Goal: Information Seeking & Learning: Learn about a topic

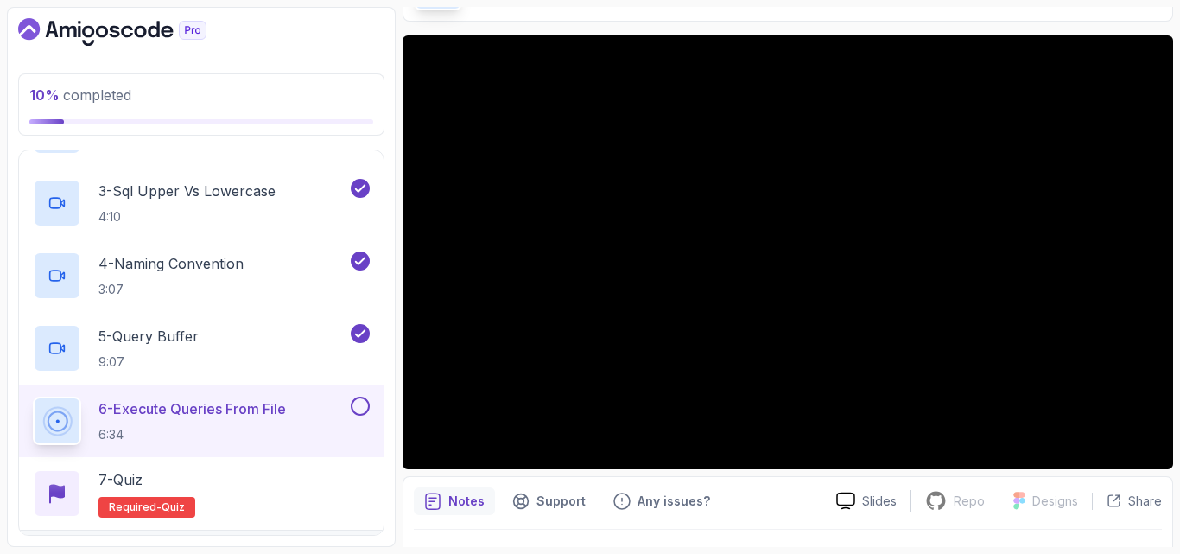
scroll to position [116, 0]
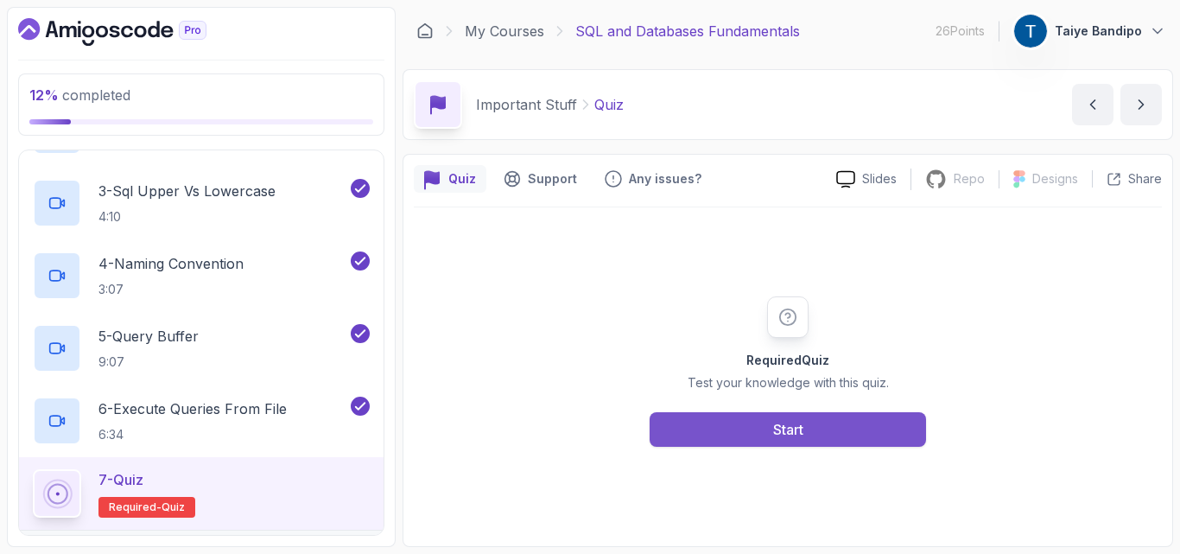
click at [803, 441] on button "Start" at bounding box center [788, 429] width 276 height 35
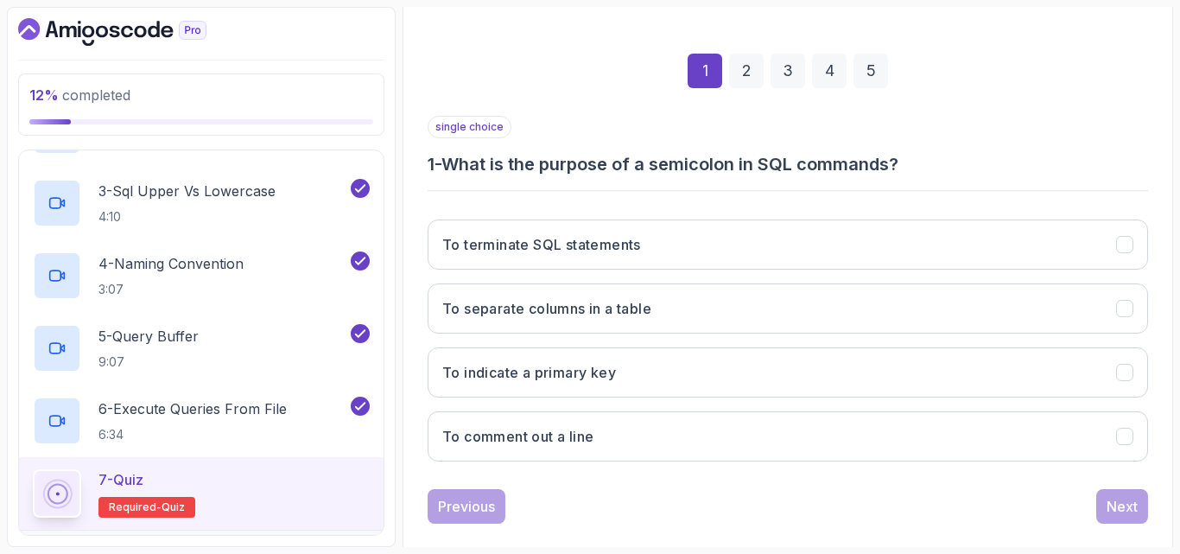
scroll to position [220, 0]
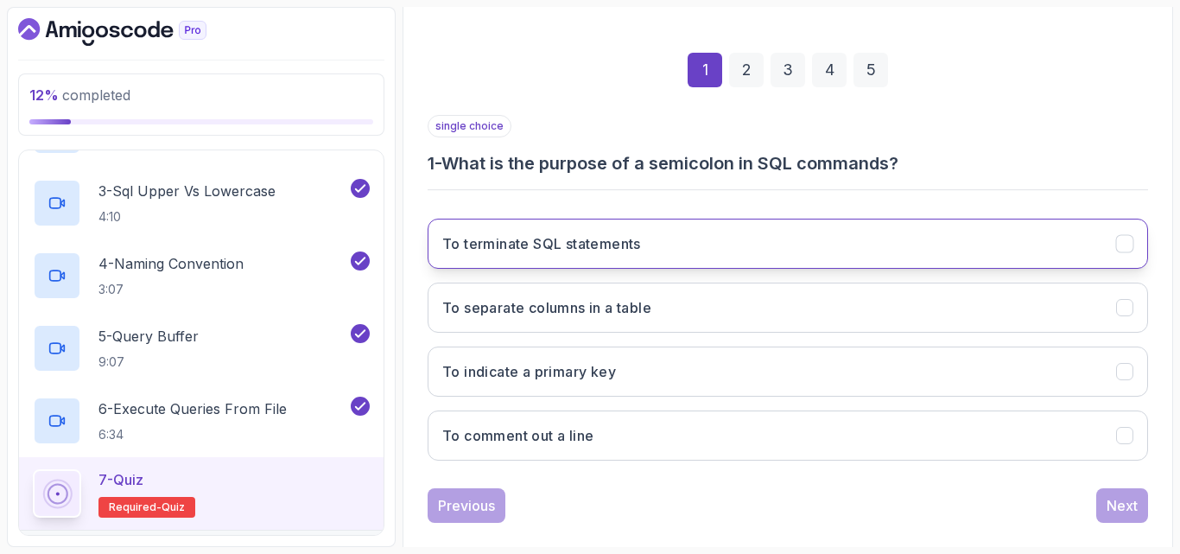
click at [675, 260] on button "To terminate SQL statements" at bounding box center [788, 244] width 720 height 50
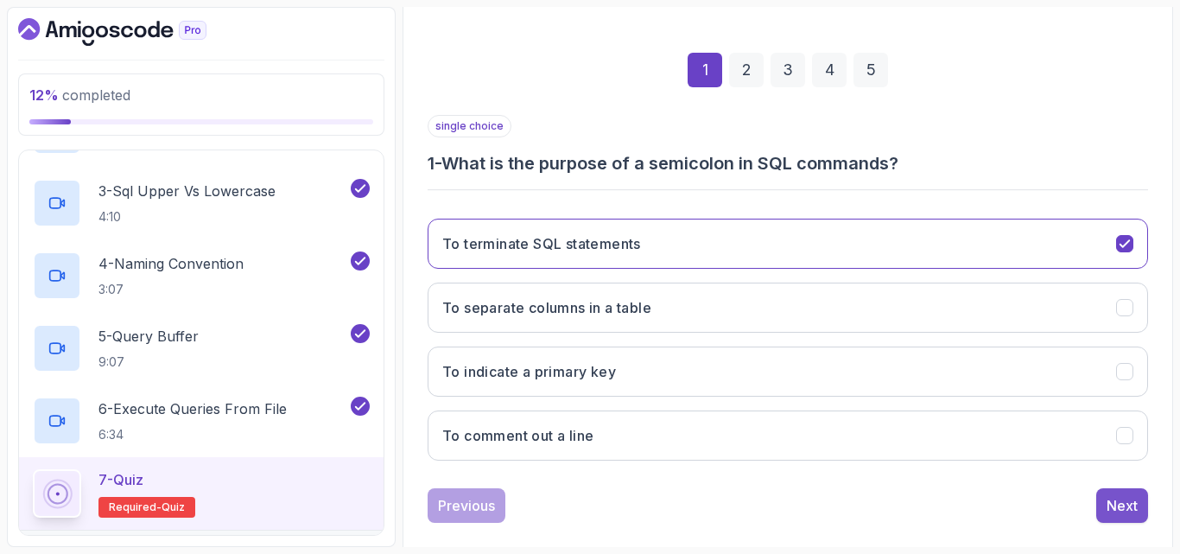
click at [803, 504] on div "Next" at bounding box center [1122, 505] width 31 height 21
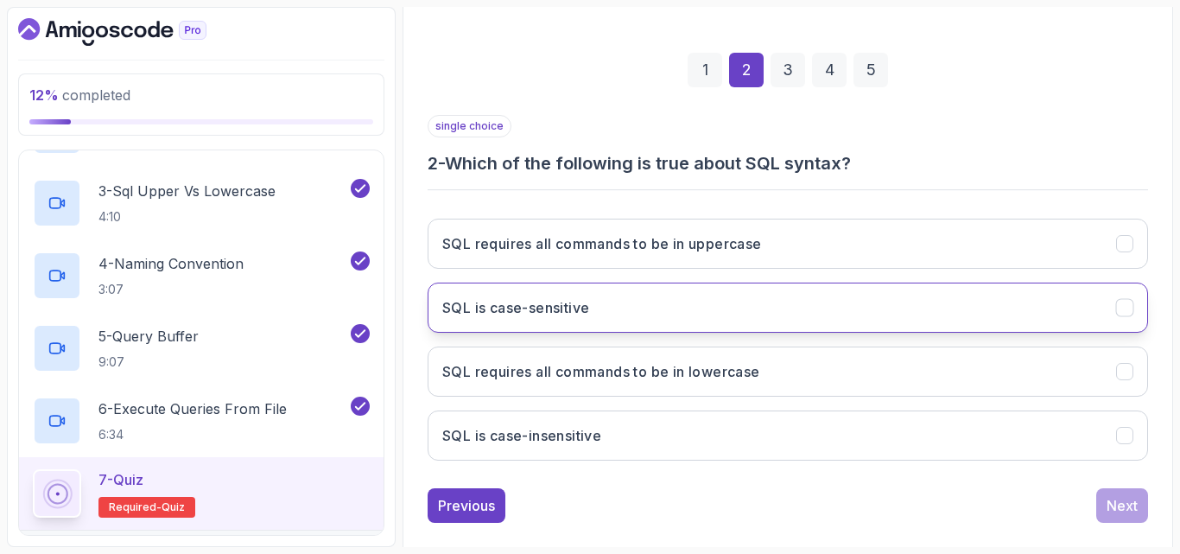
scroll to position [245, 0]
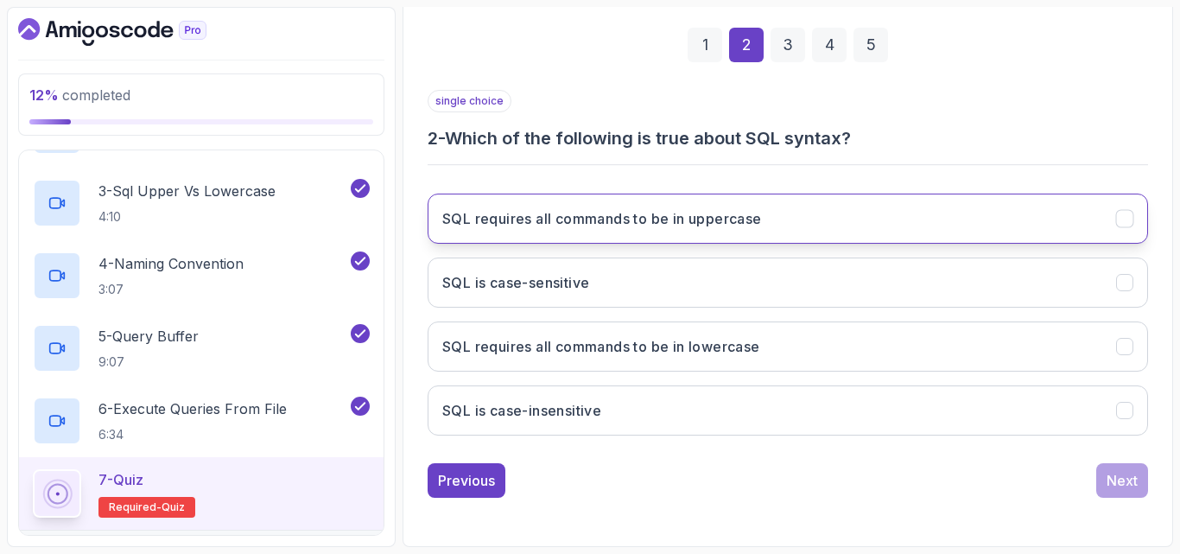
click at [713, 237] on button "SQL requires all commands to be in uppercase" at bounding box center [788, 219] width 720 height 50
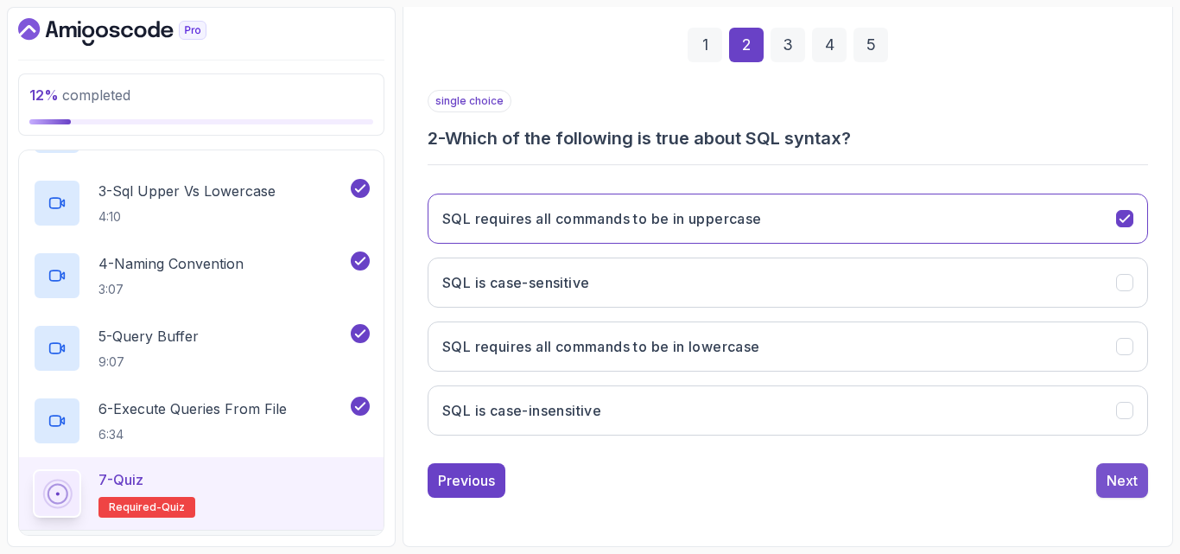
click at [803, 475] on div "Next" at bounding box center [1122, 480] width 31 height 21
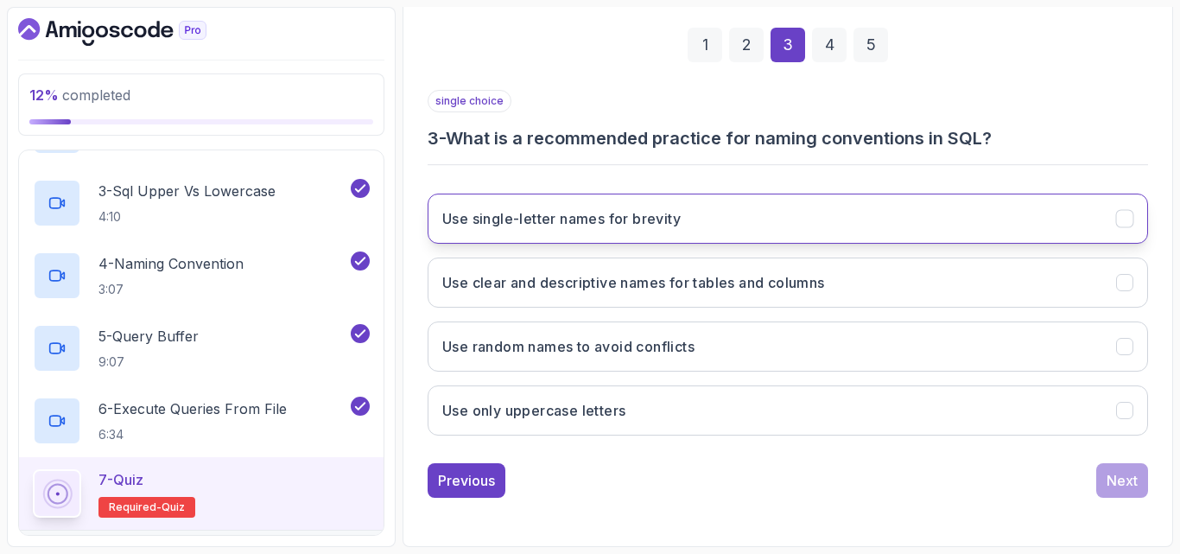
click at [532, 230] on button "Use single-letter names for brevity" at bounding box center [788, 219] width 720 height 50
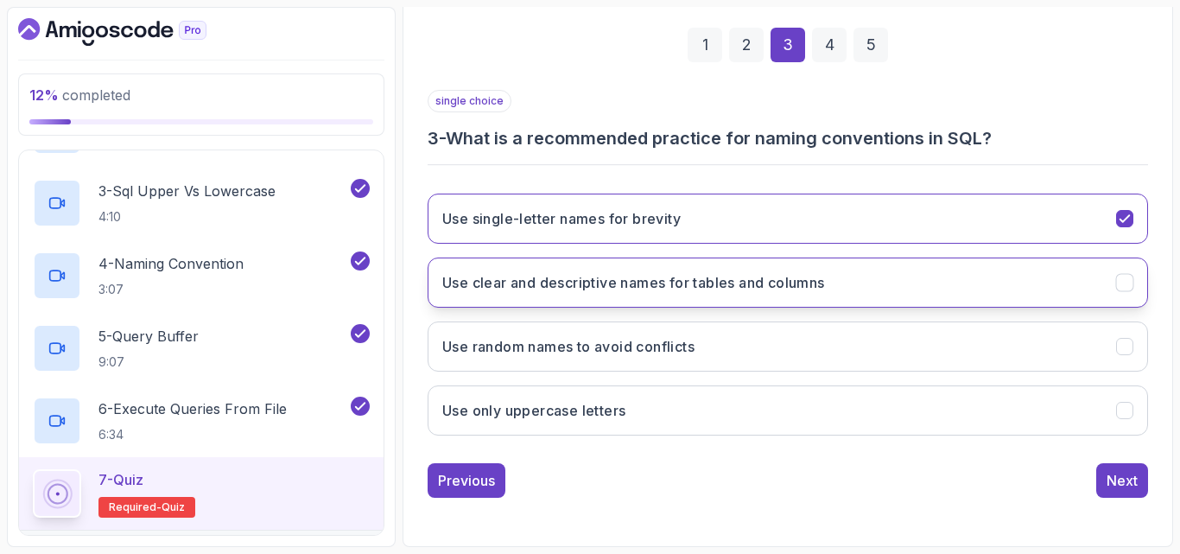
click at [803, 263] on button "Use clear and descriptive names for tables and columns" at bounding box center [788, 282] width 720 height 50
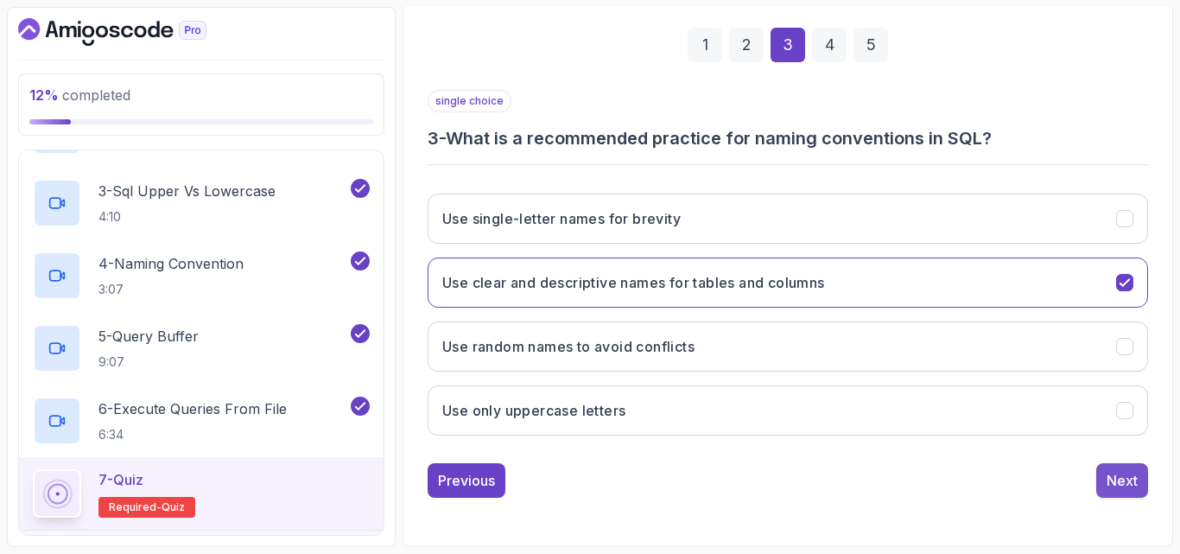
click at [803, 485] on div "Next" at bounding box center [1122, 480] width 31 height 21
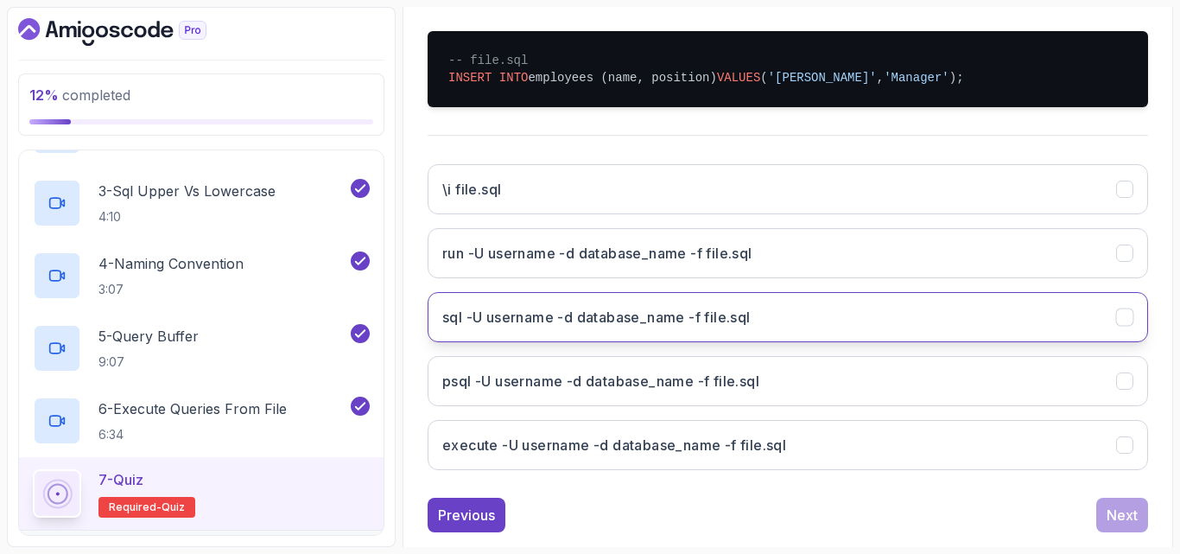
scroll to position [427, 0]
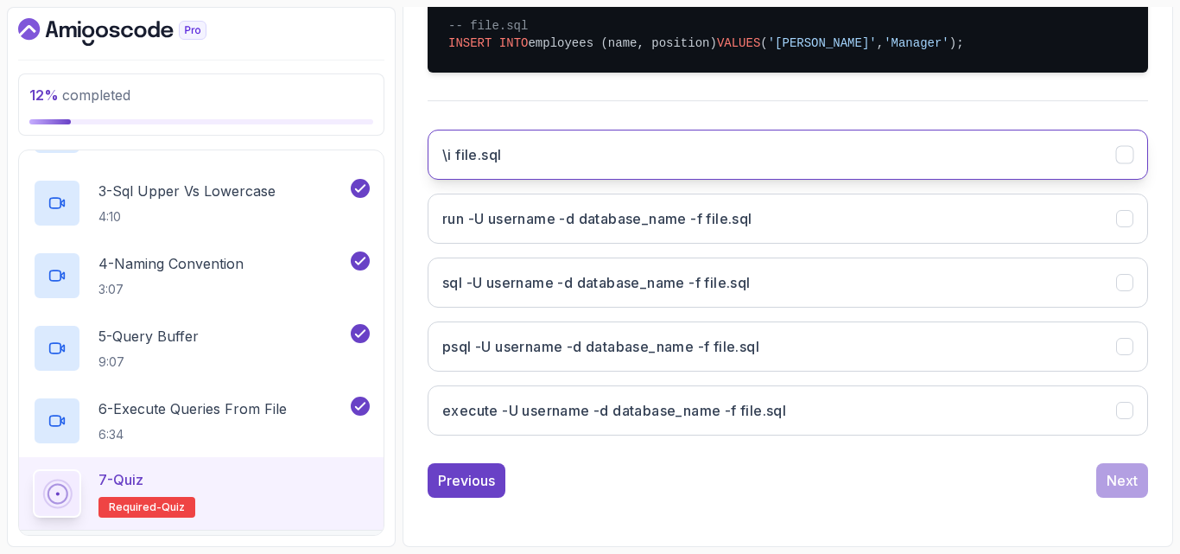
click at [803, 145] on button "\i file.sql" at bounding box center [788, 155] width 720 height 50
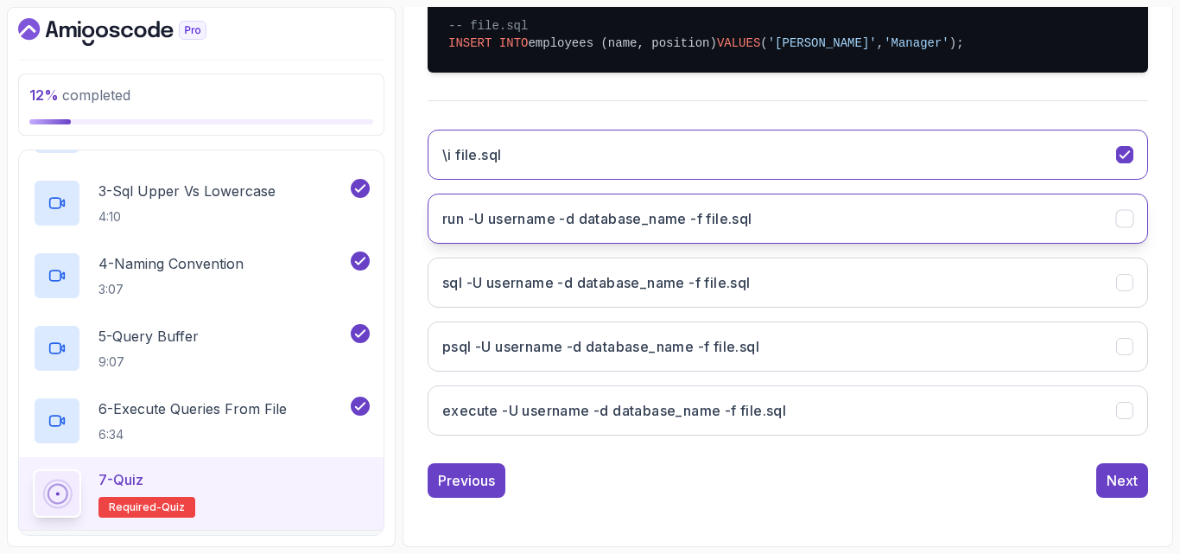
click at [803, 218] on button "run -U username -d database_name -f file.sql" at bounding box center [788, 219] width 720 height 50
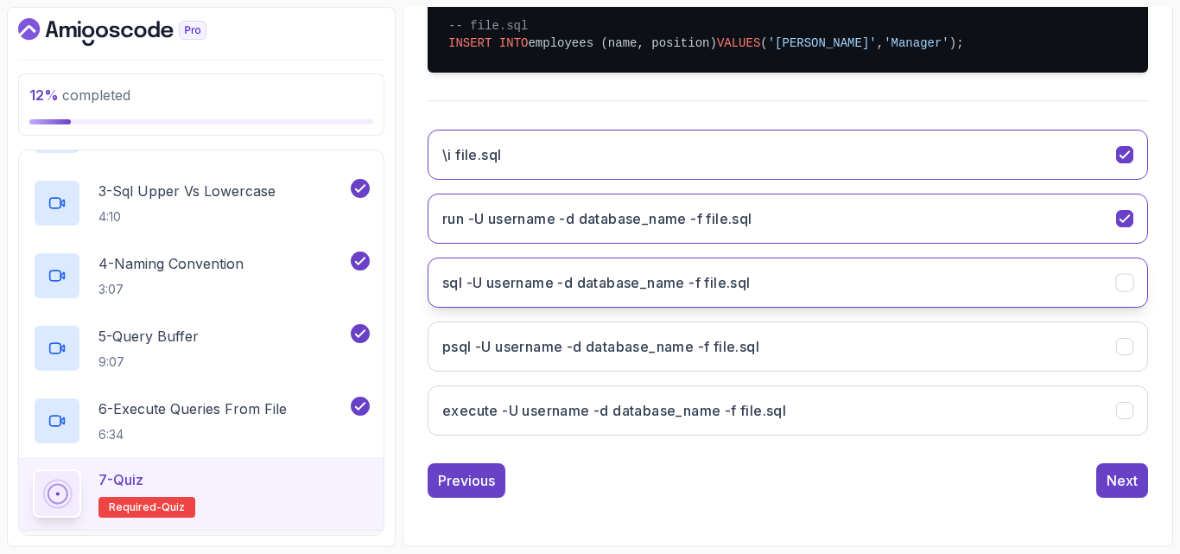
click at [803, 284] on button "sql -U username -d database_name -f file.sql" at bounding box center [788, 282] width 720 height 50
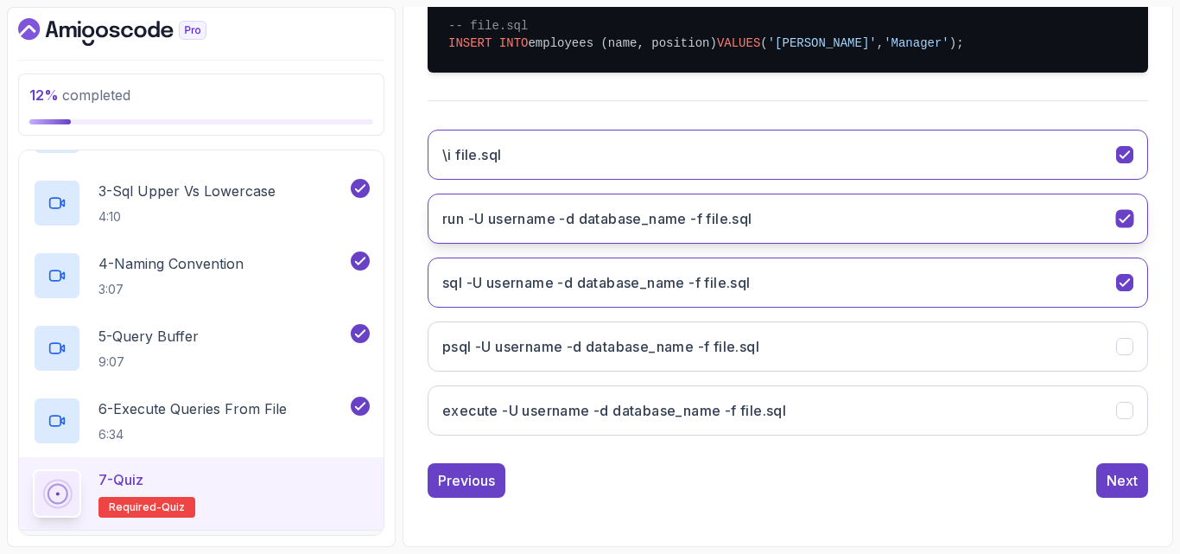
click at [803, 221] on button "run -U username -d database_name -f file.sql" at bounding box center [788, 219] width 720 height 50
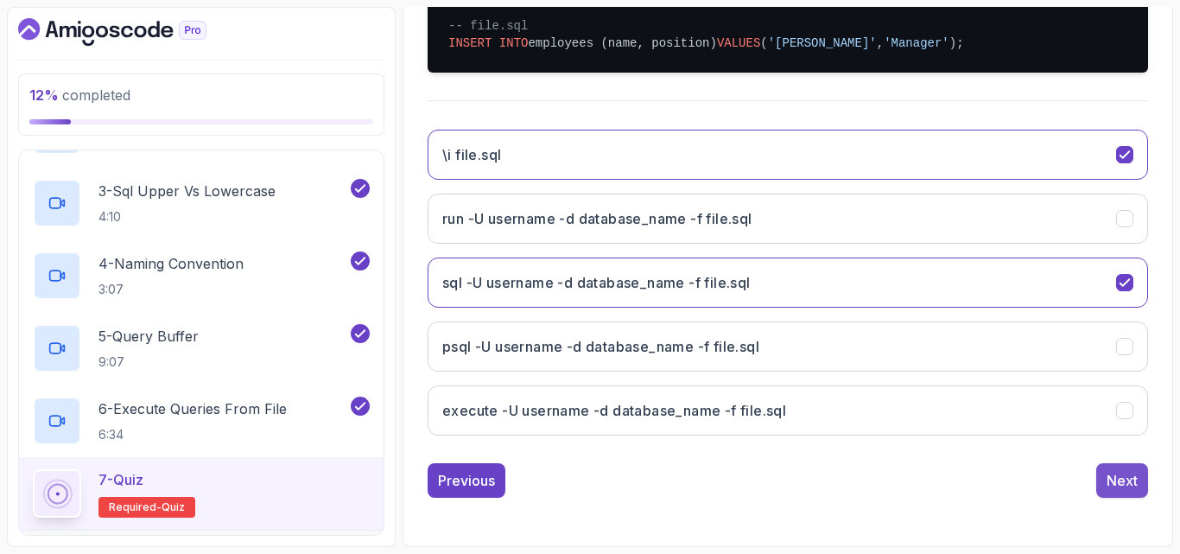
click at [803, 481] on button "Next" at bounding box center [1122, 480] width 52 height 35
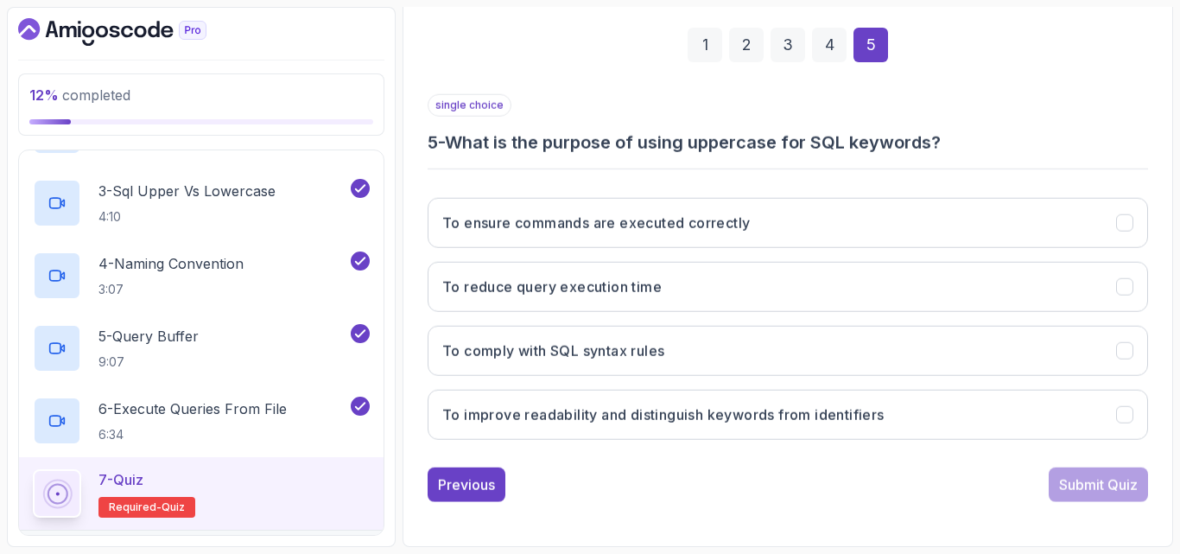
scroll to position [245, 0]
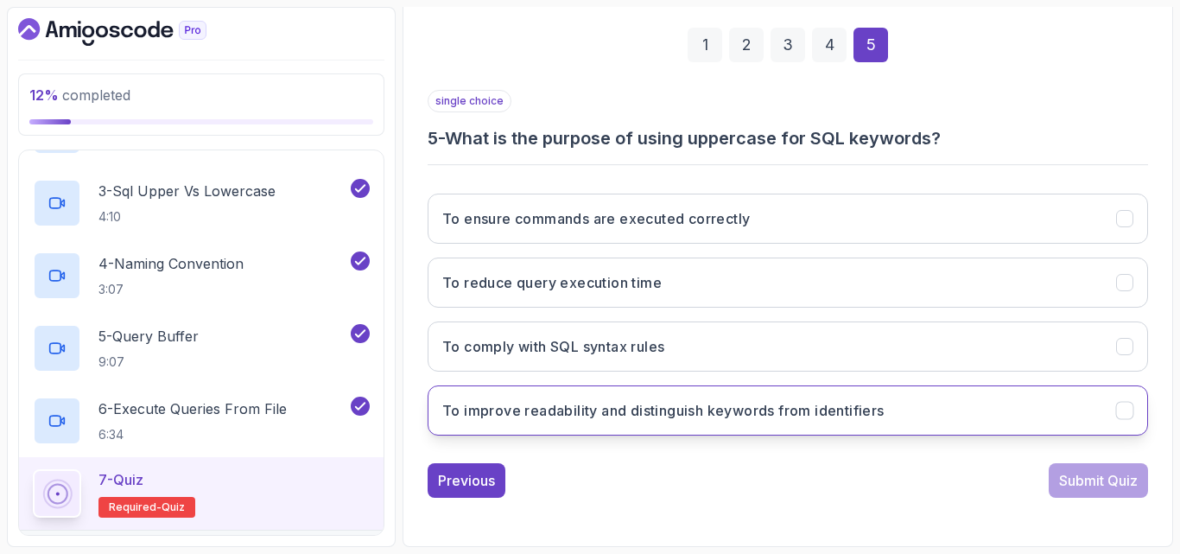
click at [803, 402] on h3 "To improve readability and distinguish keywords from identifiers" at bounding box center [663, 410] width 442 height 21
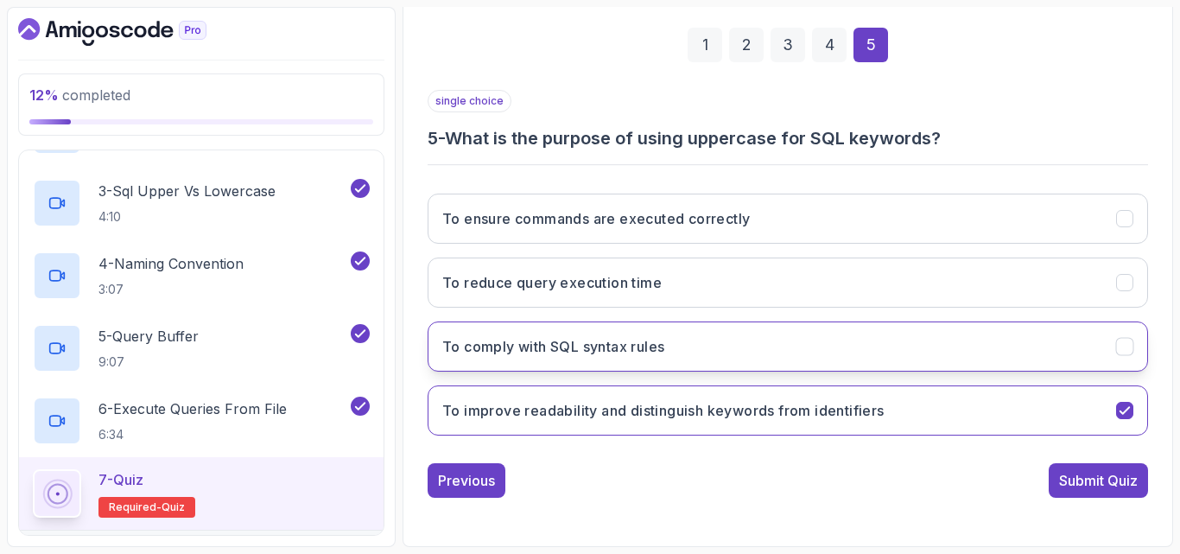
click at [803, 356] on button "To comply with SQL syntax rules" at bounding box center [788, 346] width 720 height 50
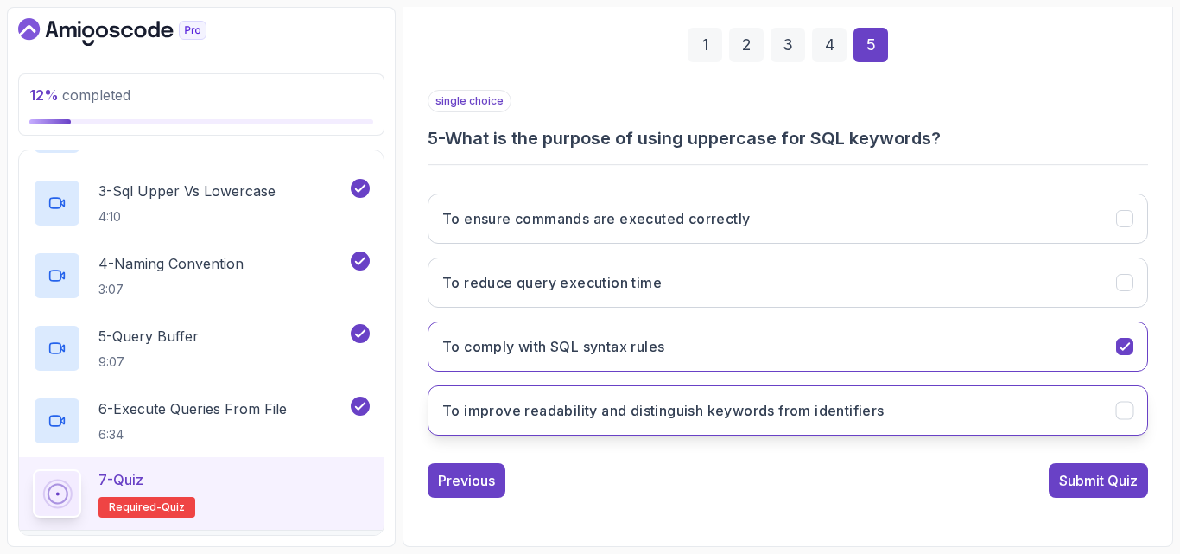
click at [803, 399] on button "To improve readability and distinguish keywords from identifiers" at bounding box center [788, 410] width 720 height 50
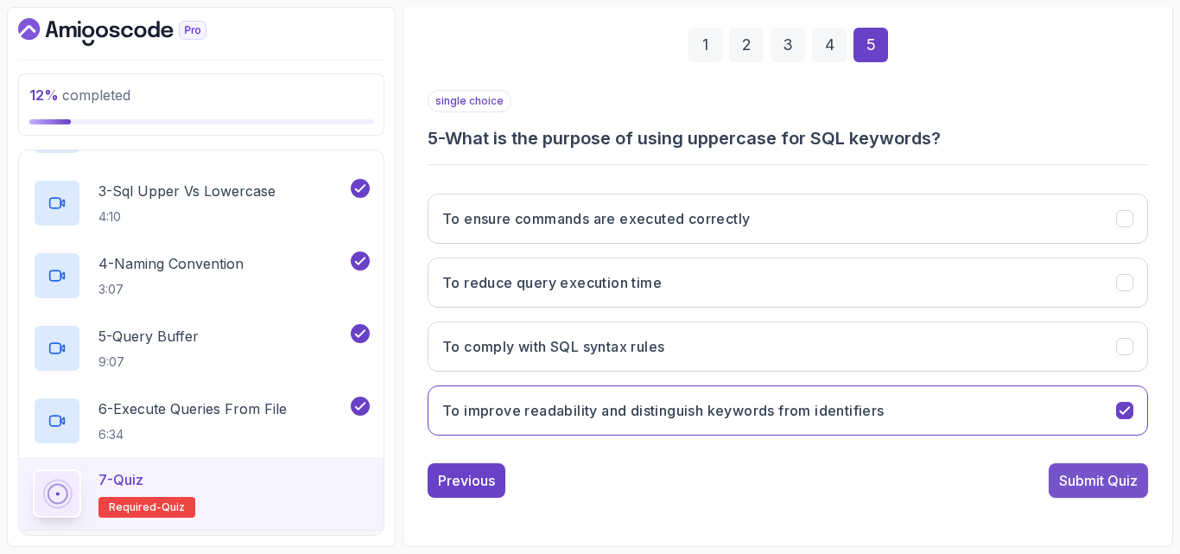
click at [803, 486] on div "Submit Quiz" at bounding box center [1098, 480] width 79 height 21
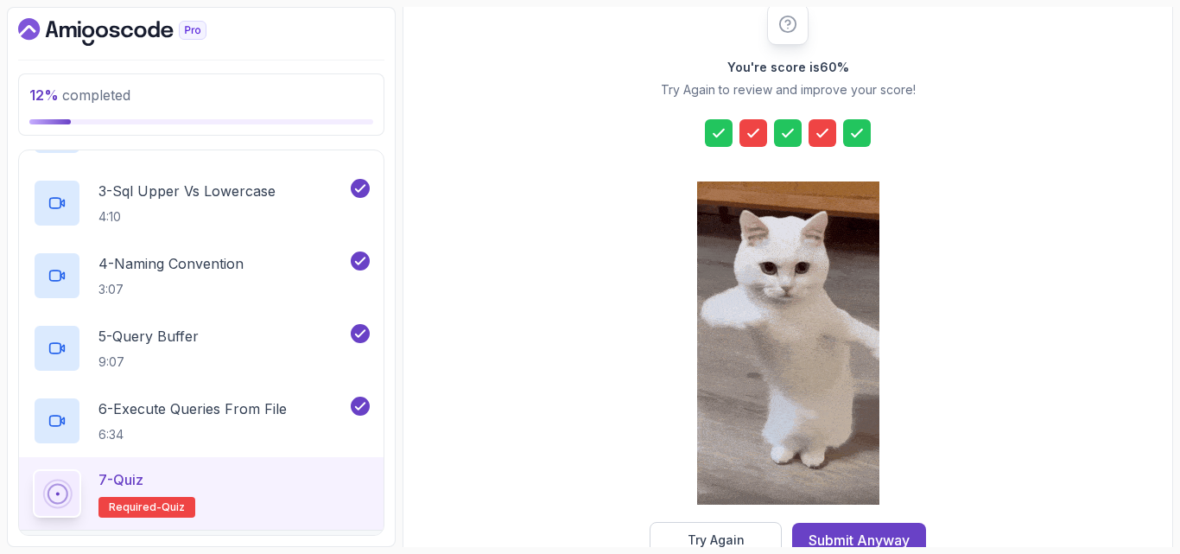
scroll to position [275, 0]
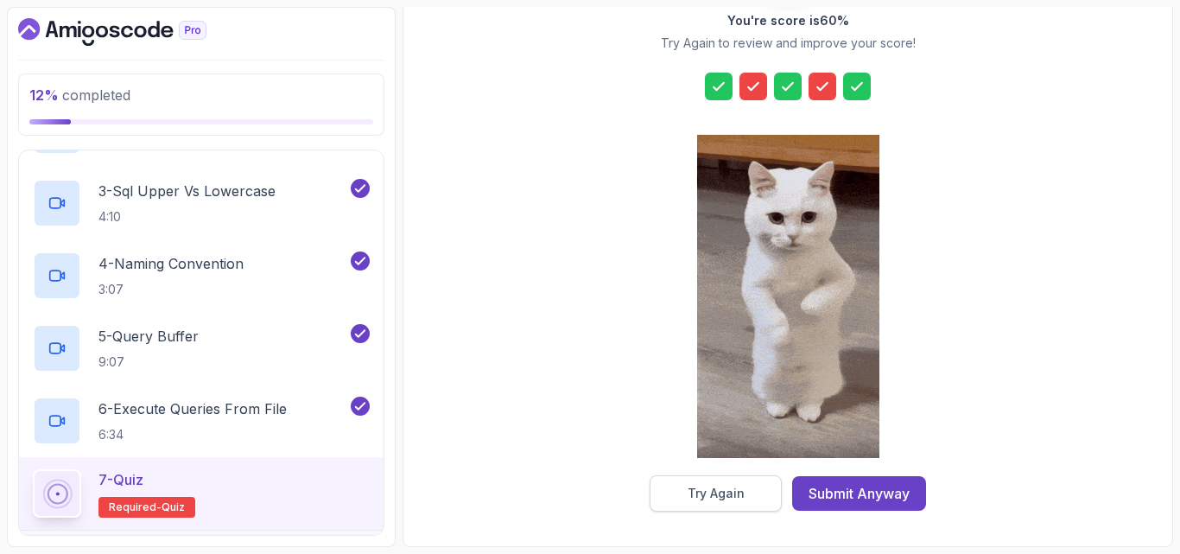
click at [724, 485] on div "Try Again" at bounding box center [716, 493] width 57 height 17
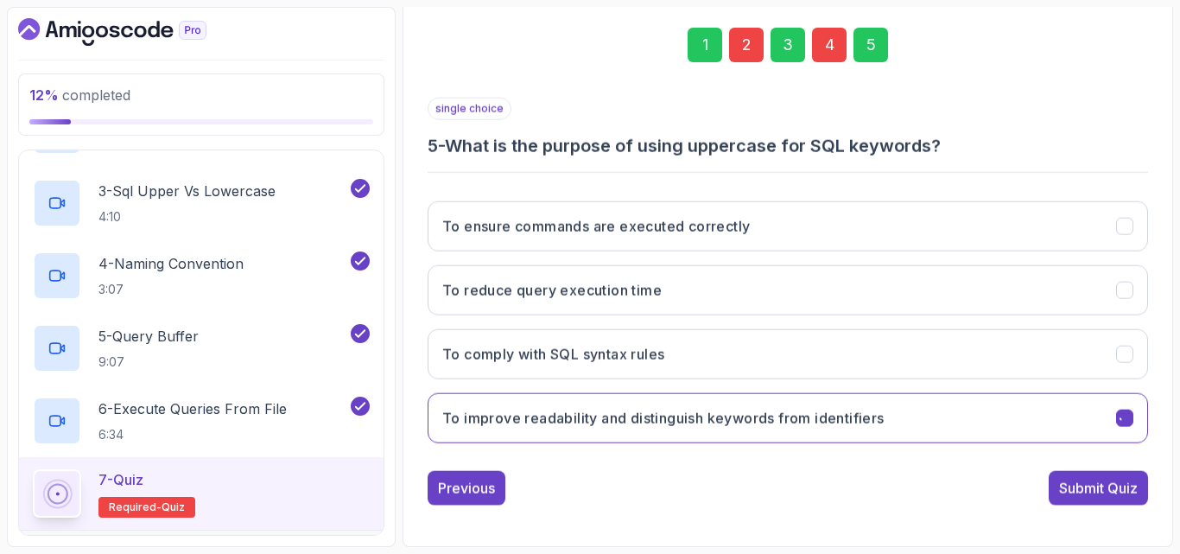
scroll to position [245, 0]
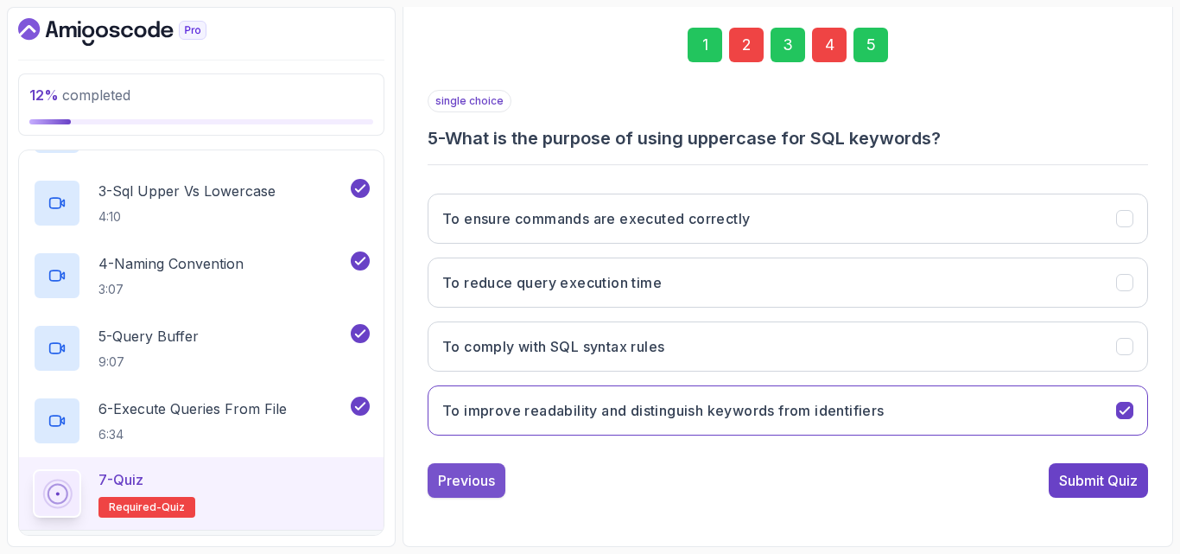
click at [466, 475] on div "Previous" at bounding box center [466, 480] width 57 height 21
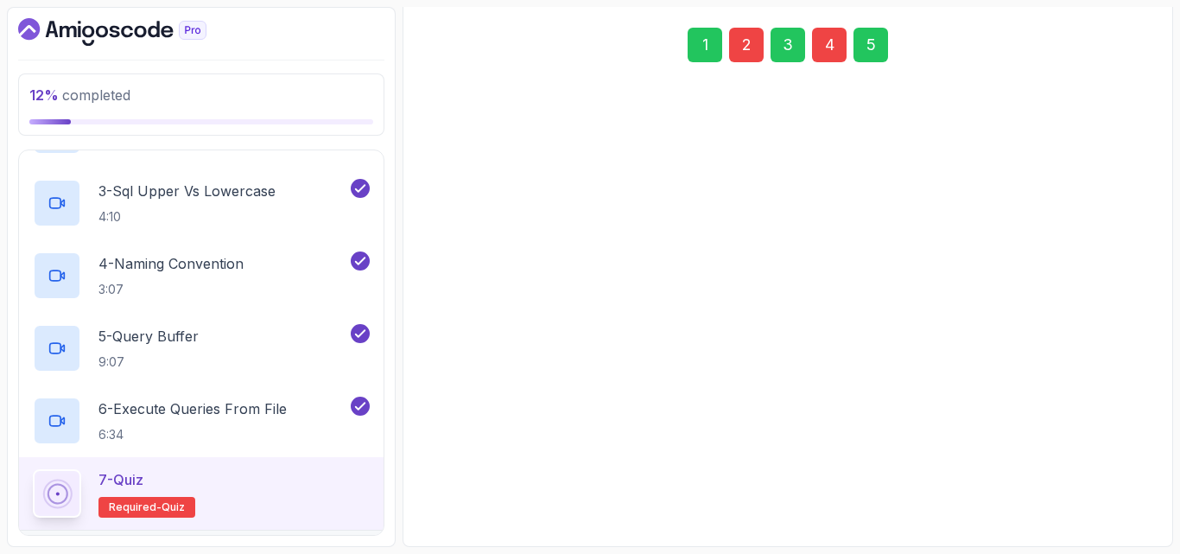
click at [466, 475] on div "Previous" at bounding box center [466, 479] width 57 height 21
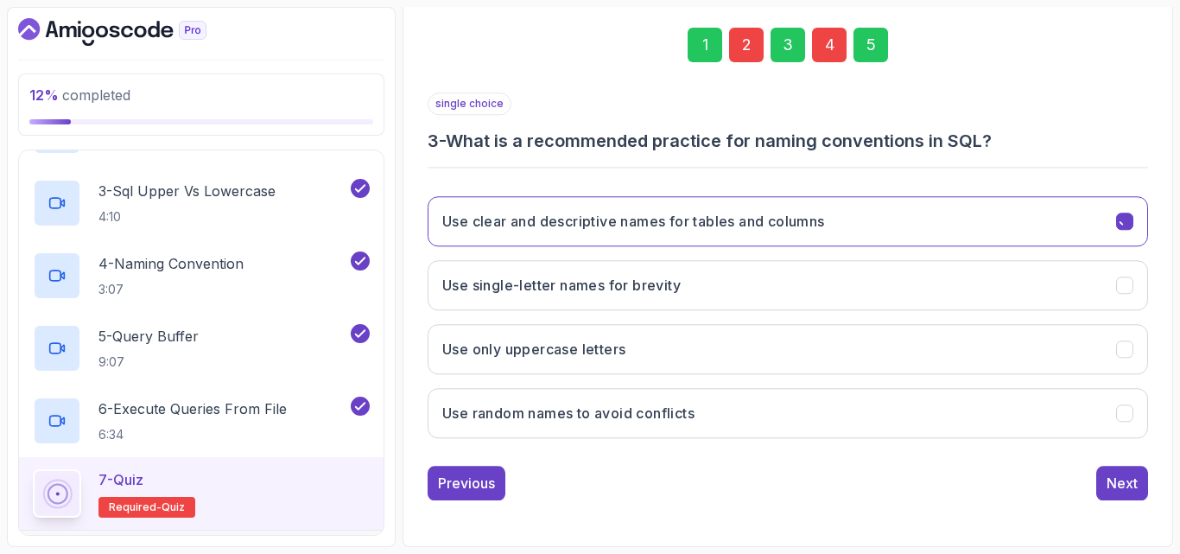
click at [466, 475] on button "Previous" at bounding box center [467, 483] width 78 height 35
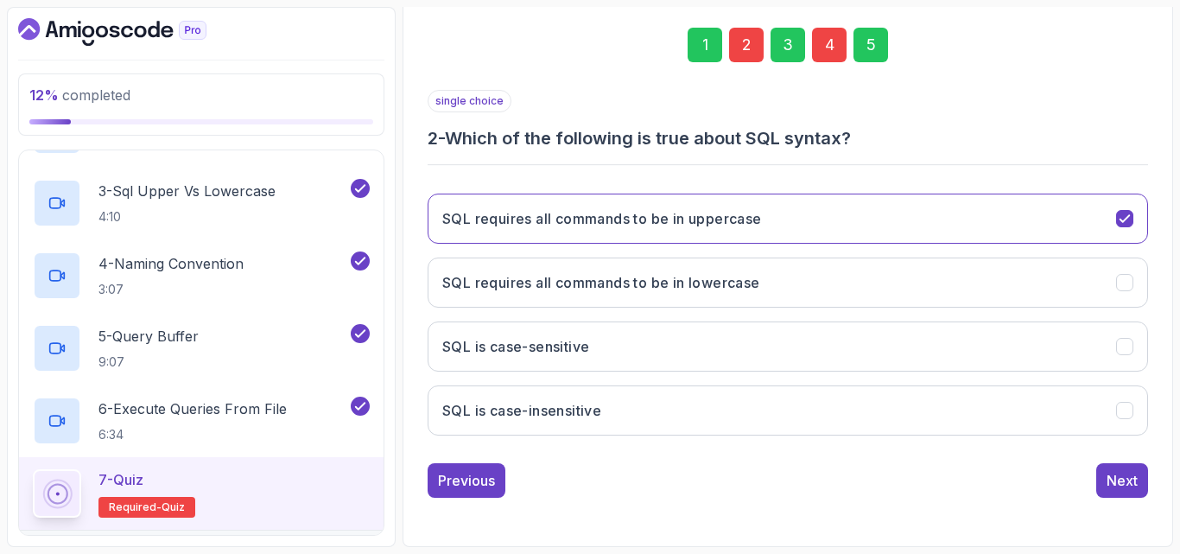
click at [466, 475] on div "Previous" at bounding box center [466, 480] width 57 height 21
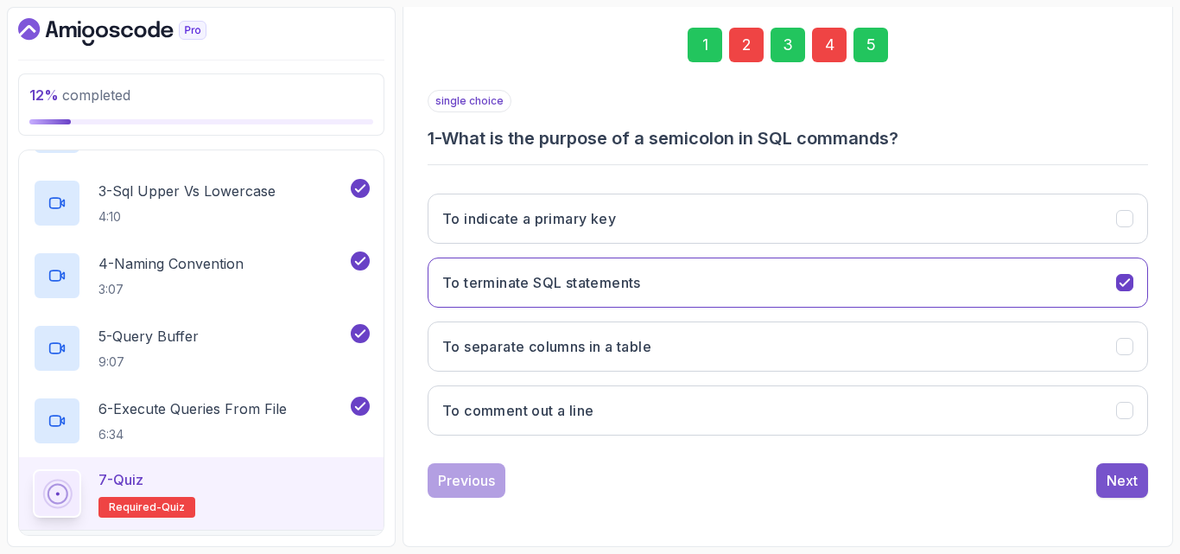
click at [803, 482] on div "Next" at bounding box center [1122, 480] width 31 height 21
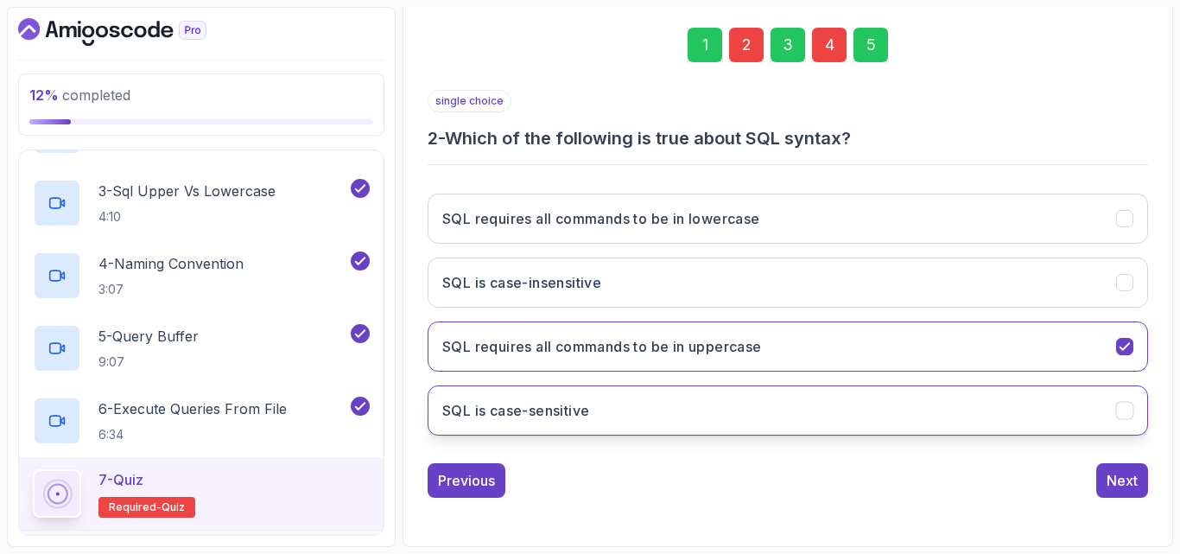
click at [662, 417] on button "SQL is case-sensitive" at bounding box center [788, 410] width 720 height 50
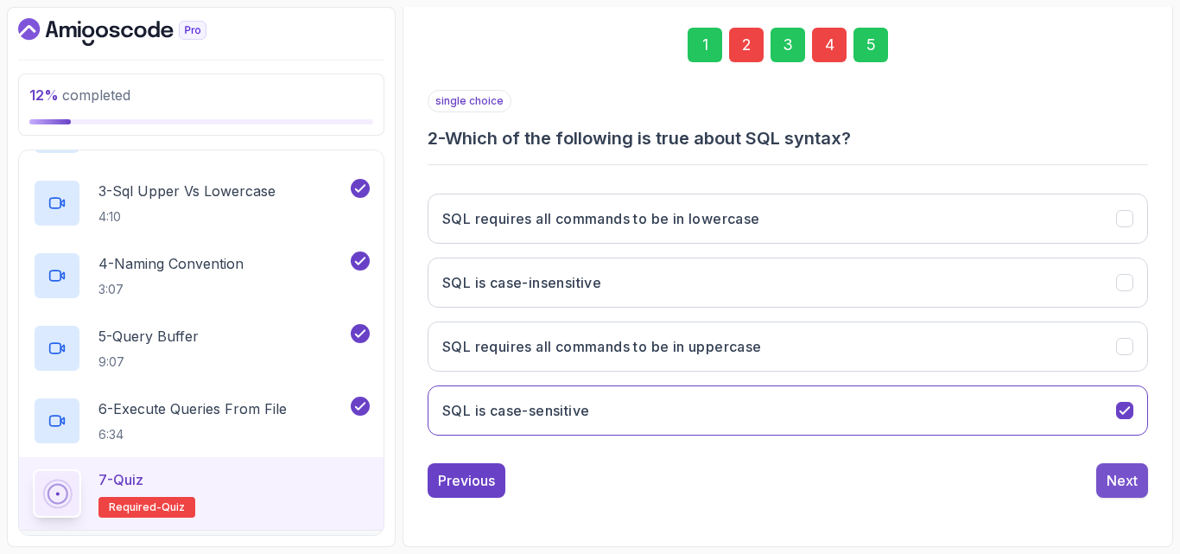
click at [803, 483] on div "Next" at bounding box center [1122, 480] width 31 height 21
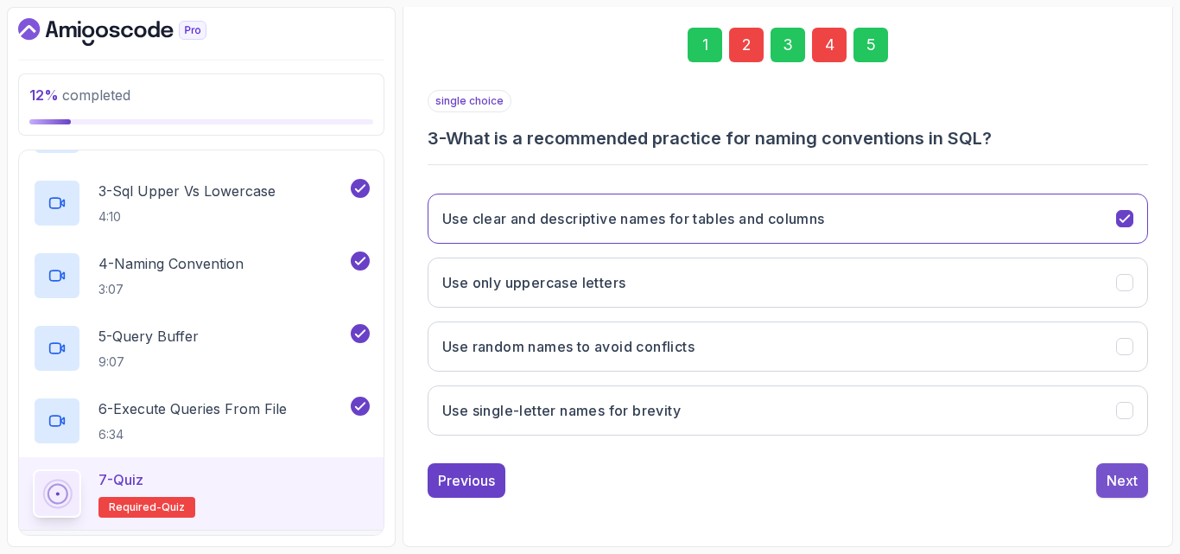
click at [803, 482] on div "Next" at bounding box center [1122, 480] width 31 height 21
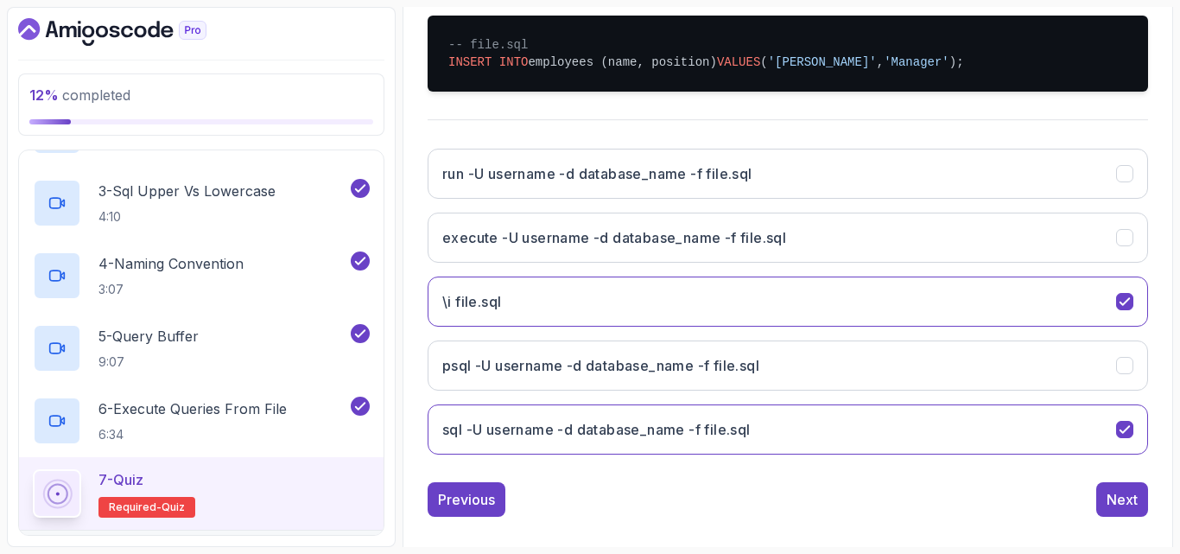
scroll to position [409, 0]
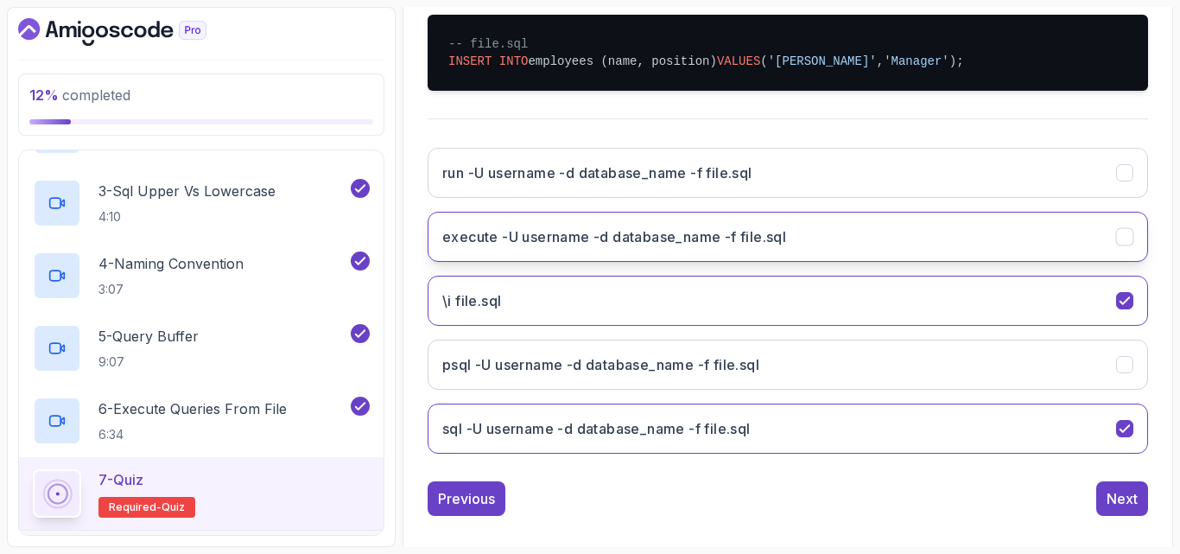
click at [803, 254] on button "execute -U username -d database_name -f file.sql" at bounding box center [788, 237] width 720 height 50
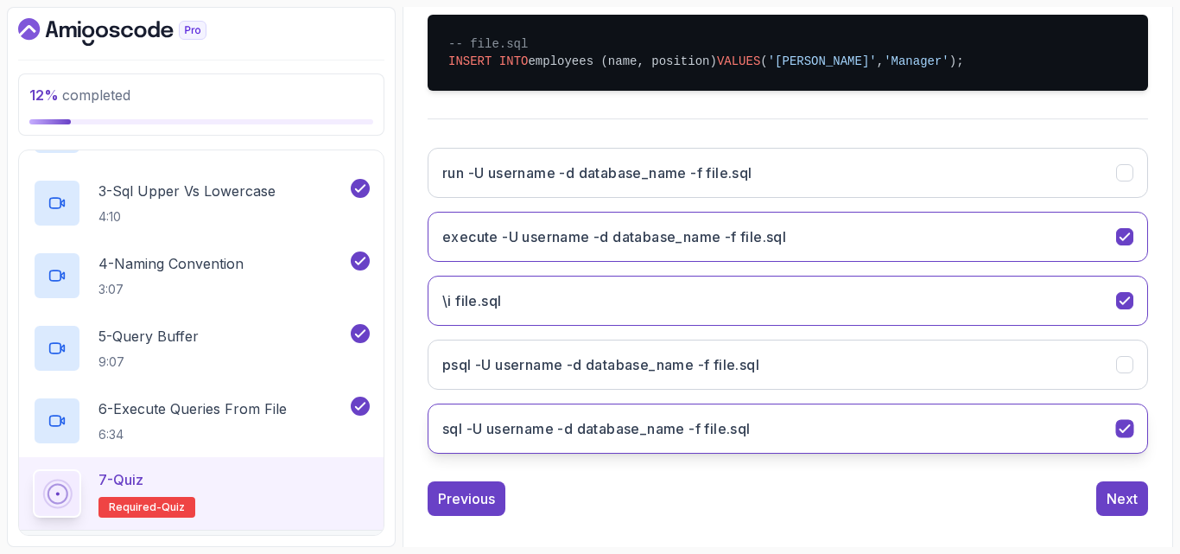
click at [803, 425] on icon "sql -U username -d database_name -f file.sql" at bounding box center [1125, 429] width 16 height 16
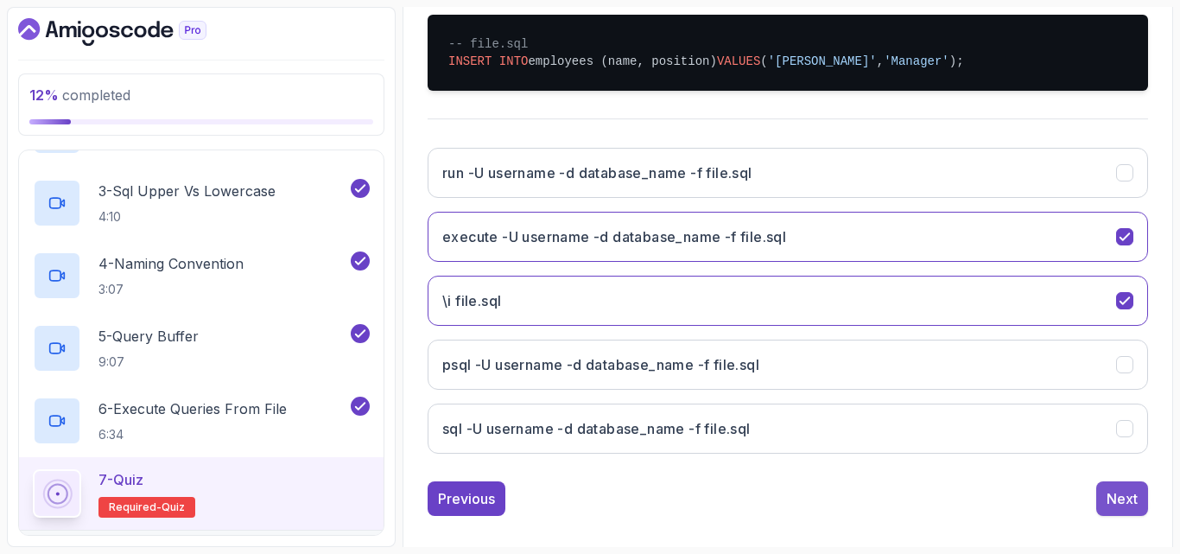
click at [803, 500] on div "Next" at bounding box center [1122, 498] width 31 height 21
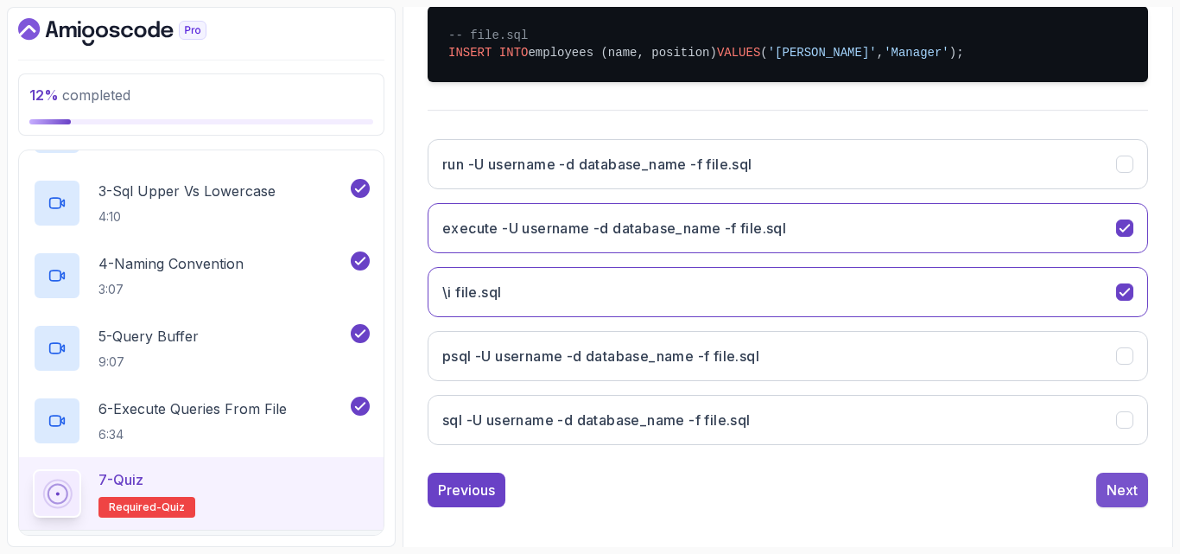
scroll to position [245, 0]
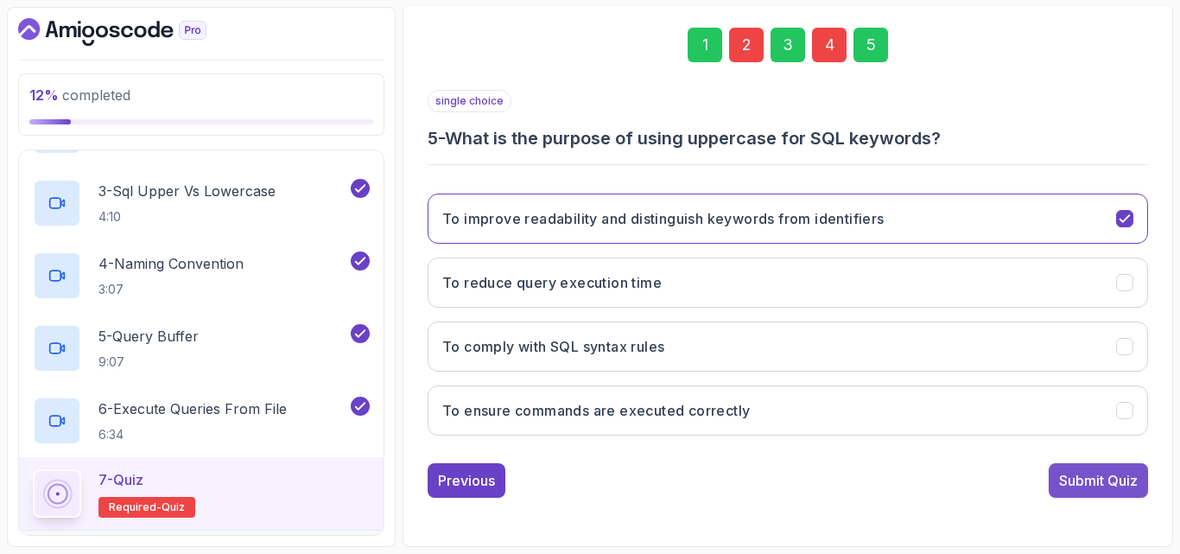
click at [803, 487] on div "Submit Quiz" at bounding box center [1098, 480] width 79 height 21
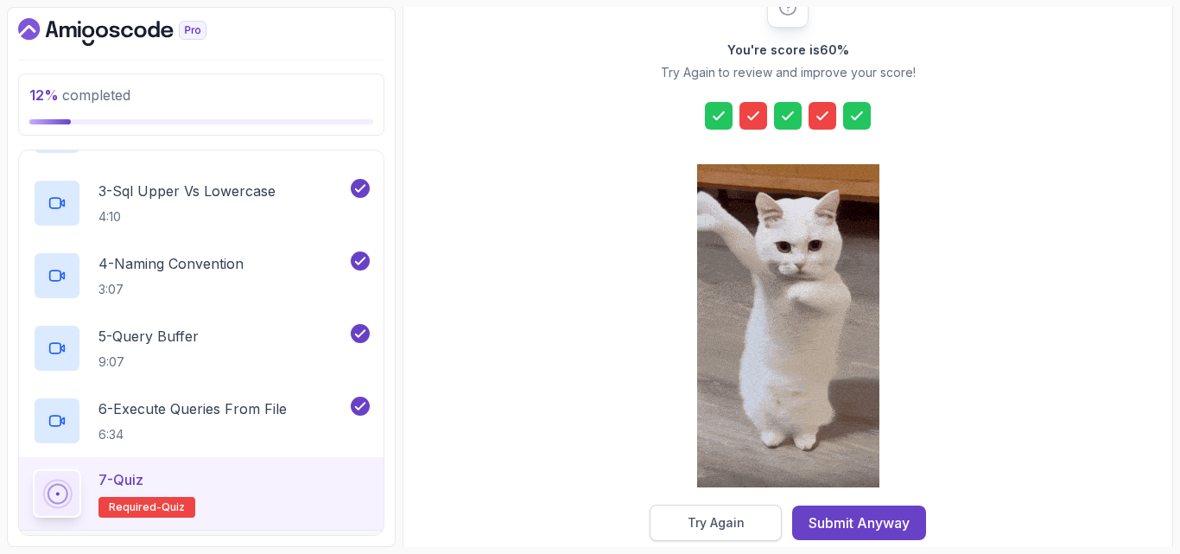
click at [720, 513] on button "Try Again" at bounding box center [716, 522] width 132 height 36
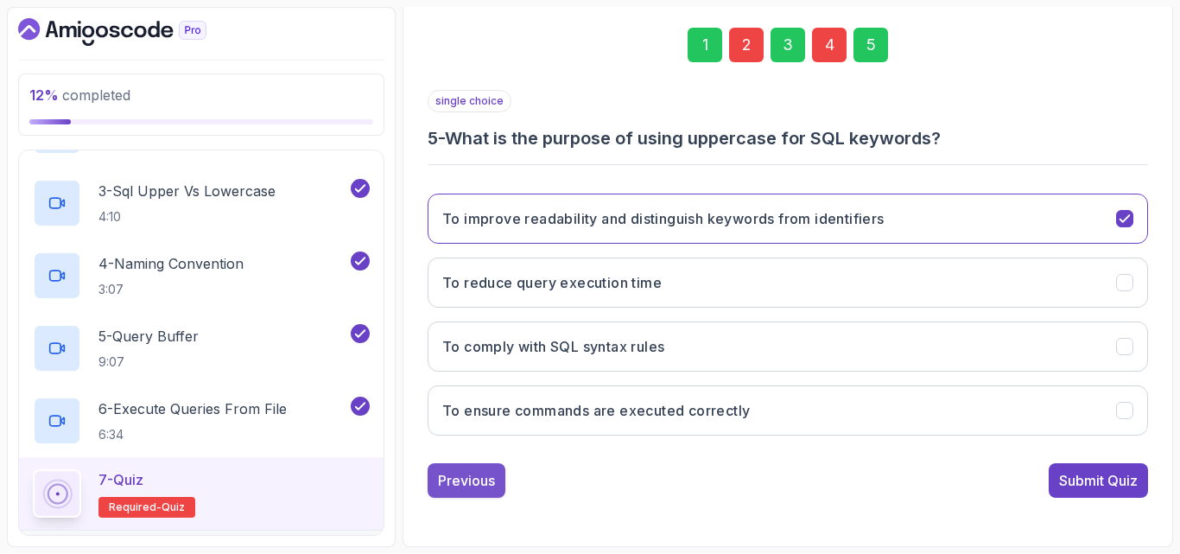
click at [475, 481] on div "Previous" at bounding box center [466, 480] width 57 height 21
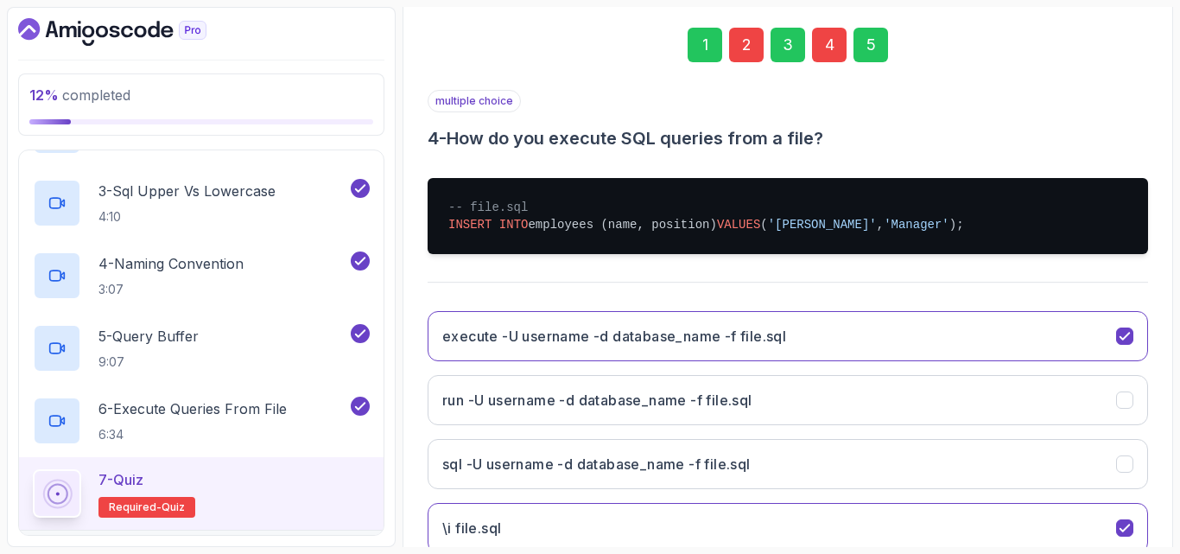
click at [475, 481] on button "sql -U username -d database_name -f file.sql" at bounding box center [788, 464] width 720 height 50
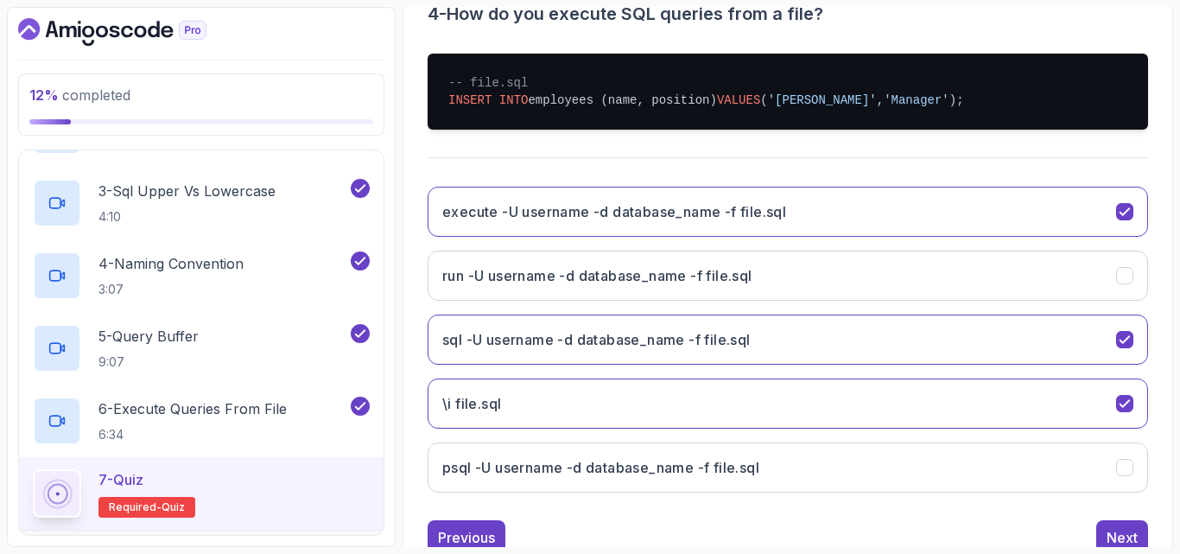
scroll to position [371, 0]
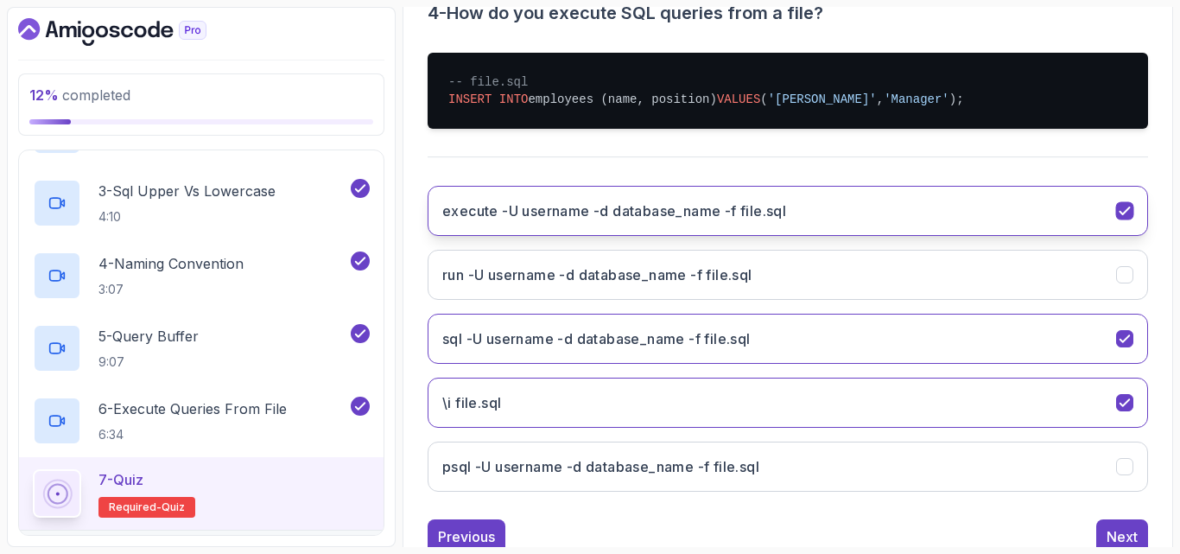
click at [531, 219] on h3 "execute -U username -d database_name -f file.sql" at bounding box center [614, 210] width 344 height 21
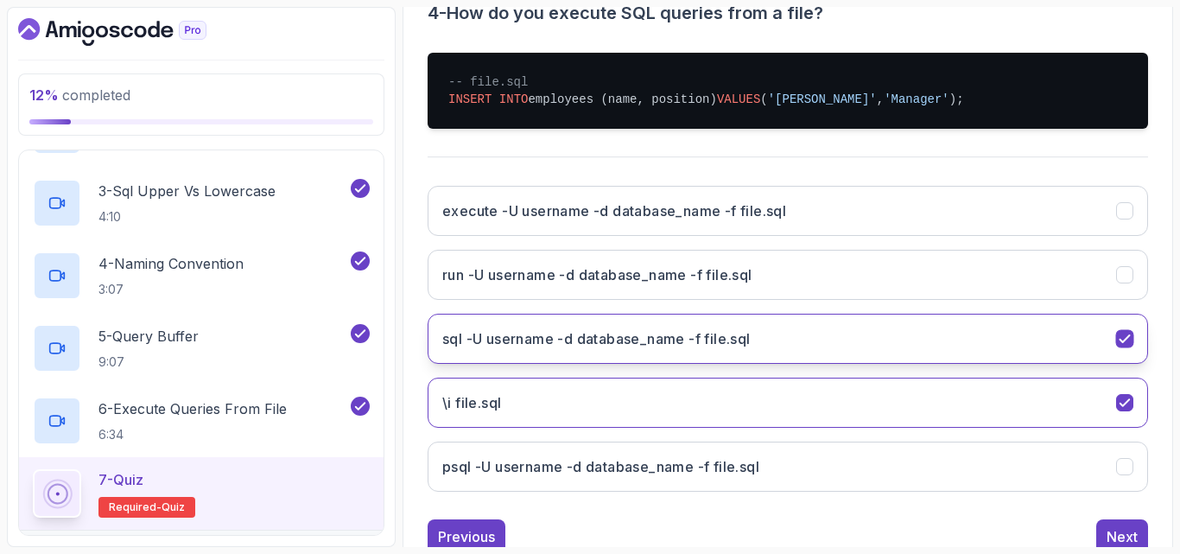
click at [523, 349] on button "sql -U username -d database_name -f file.sql" at bounding box center [788, 339] width 720 height 50
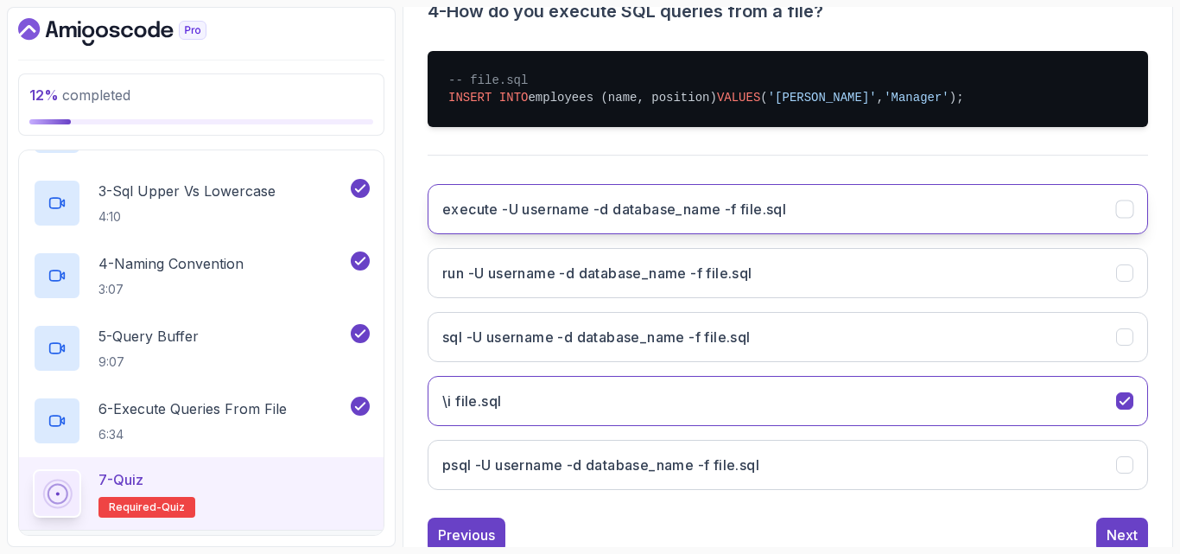
click at [559, 204] on h3 "execute -U username -d database_name -f file.sql" at bounding box center [614, 209] width 344 height 21
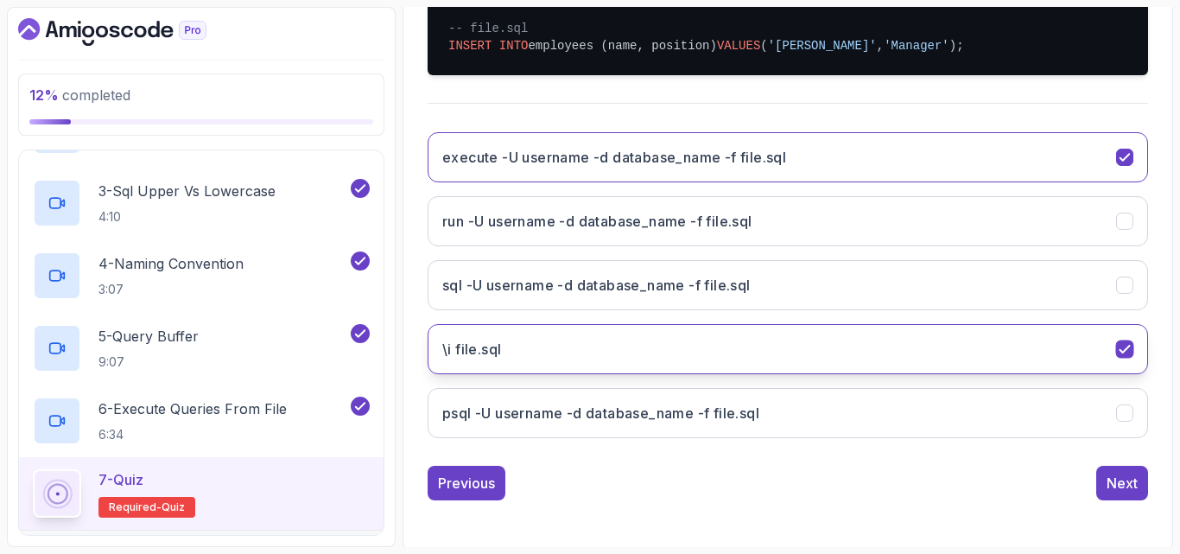
scroll to position [427, 0]
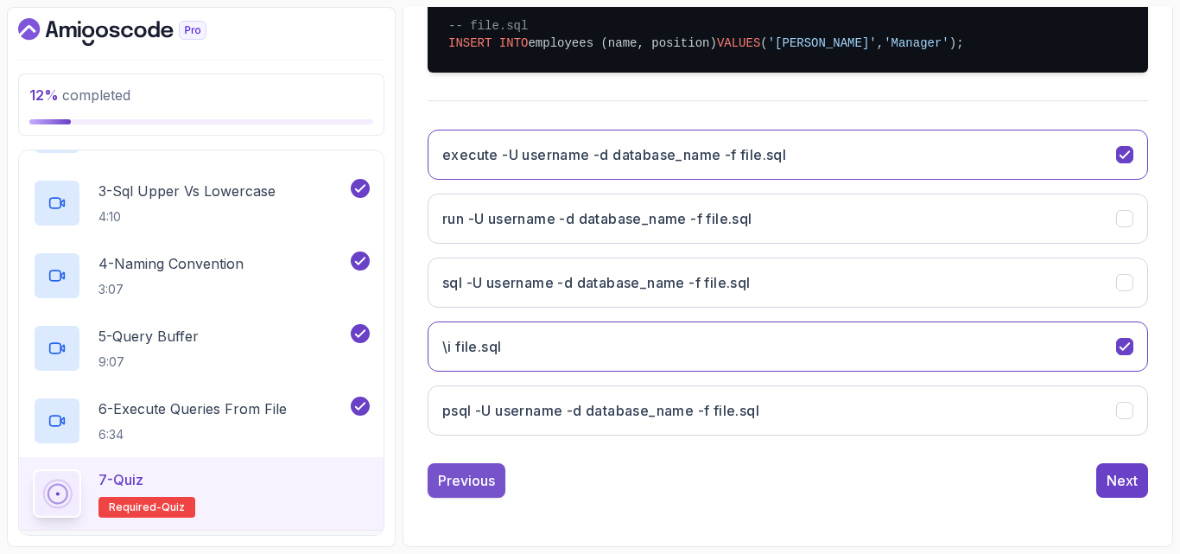
click at [454, 493] on button "Previous" at bounding box center [467, 480] width 78 height 35
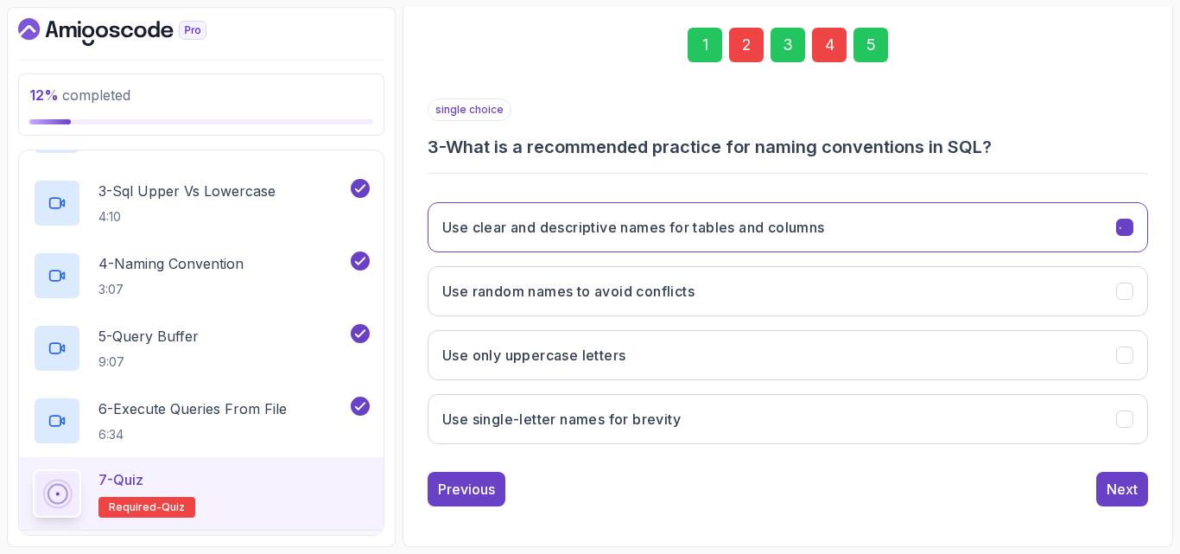
scroll to position [245, 0]
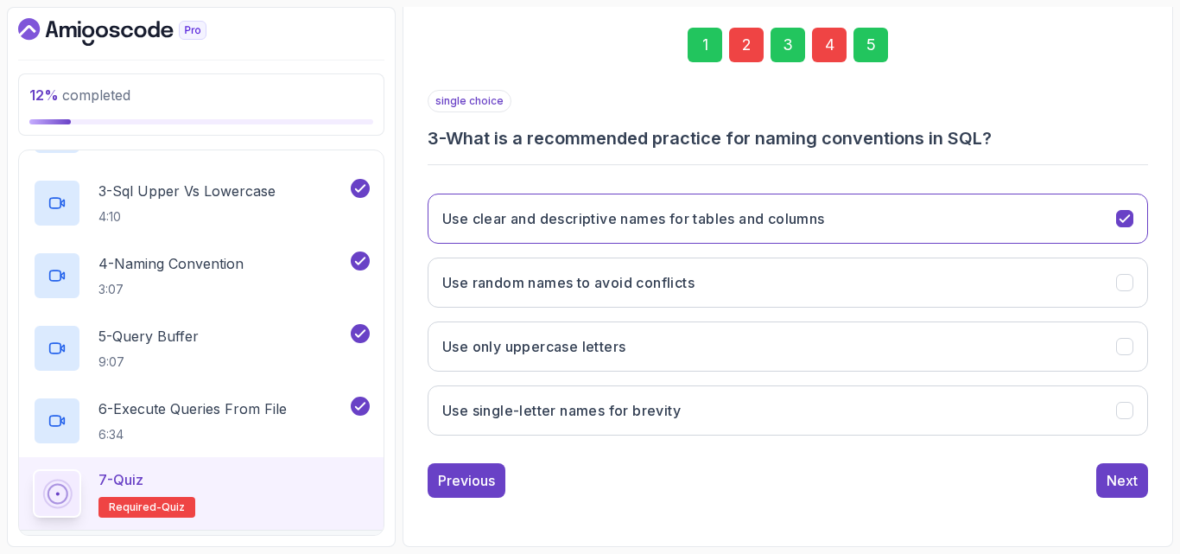
click at [454, 493] on button "Previous" at bounding box center [467, 480] width 78 height 35
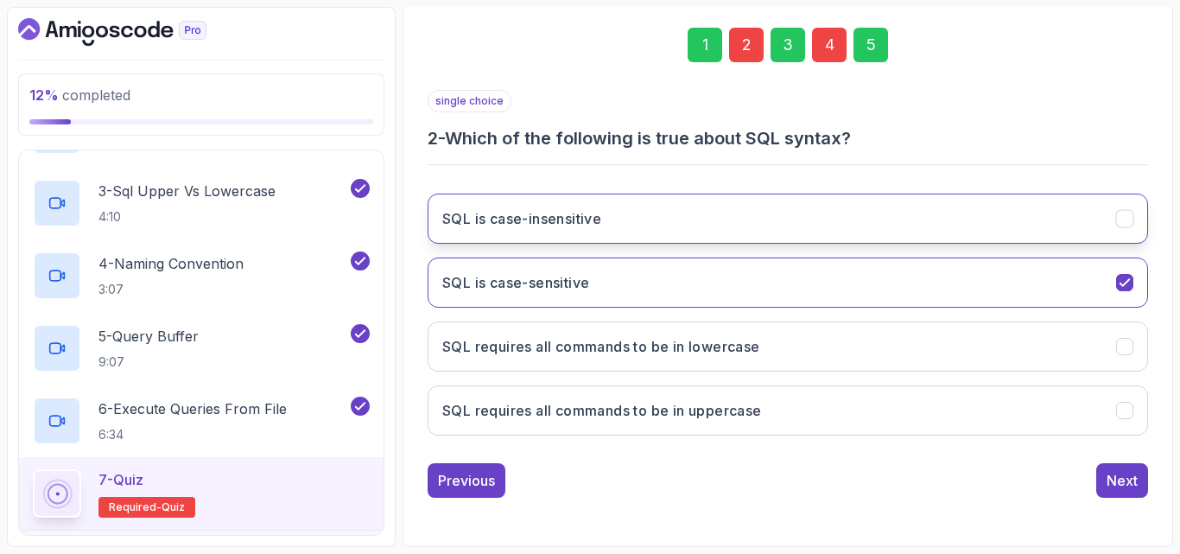
click at [542, 232] on button "SQL is case-insensitive" at bounding box center [788, 219] width 720 height 50
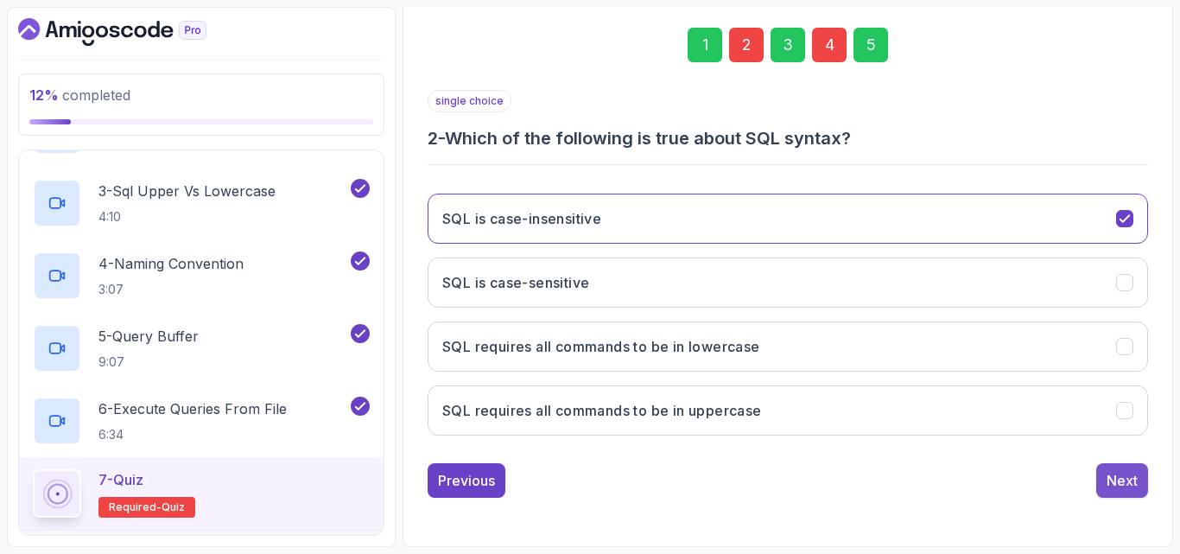
click at [803, 473] on div "Next" at bounding box center [1122, 480] width 31 height 21
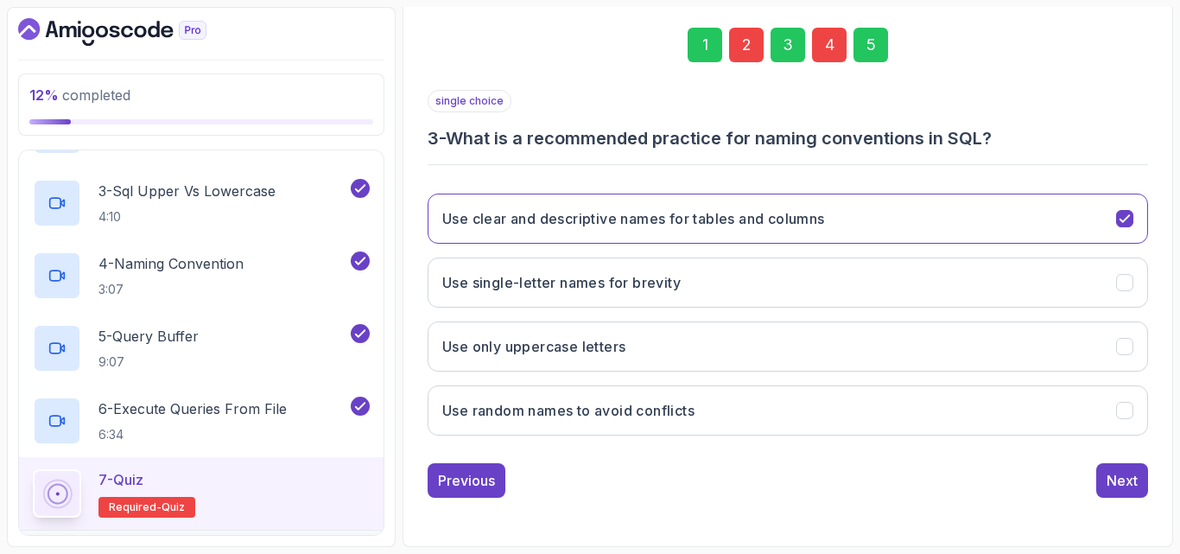
click at [803, 473] on div "Next" at bounding box center [1122, 480] width 31 height 21
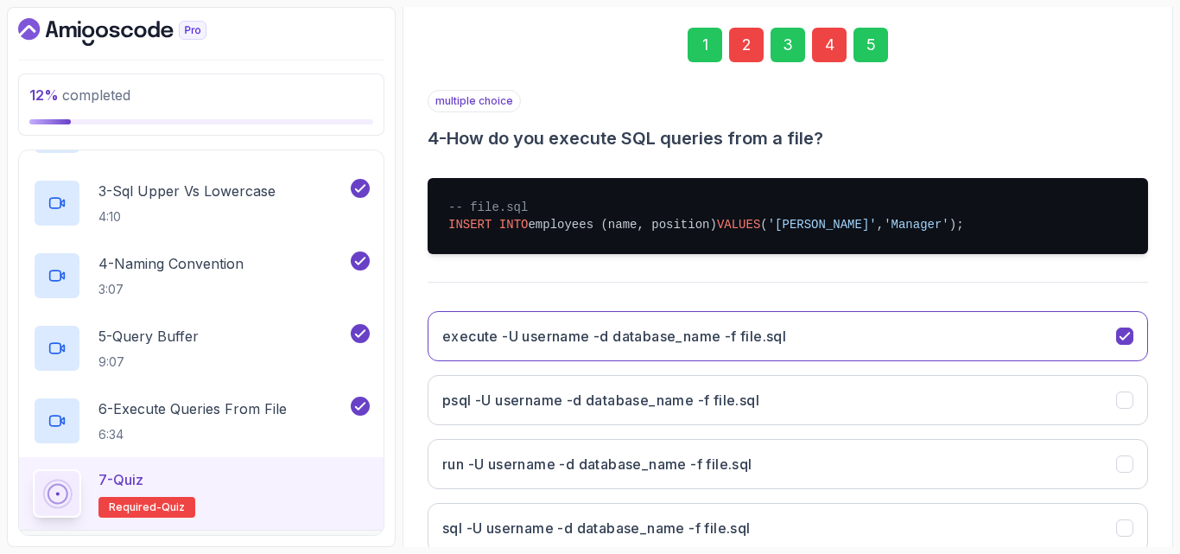
scroll to position [427, 0]
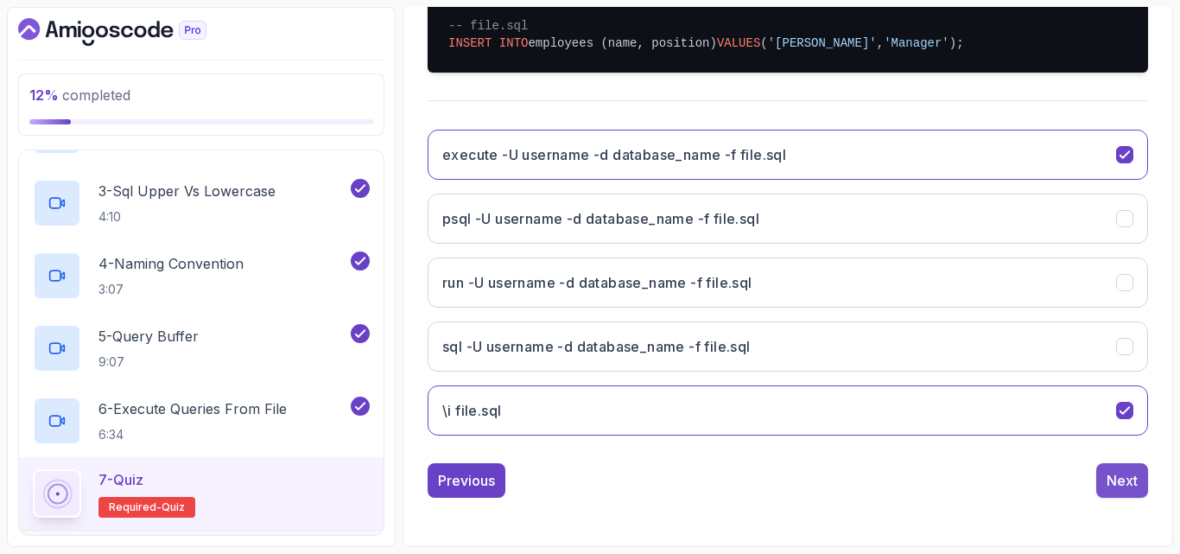
click at [803, 474] on button "Next" at bounding box center [1122, 480] width 52 height 35
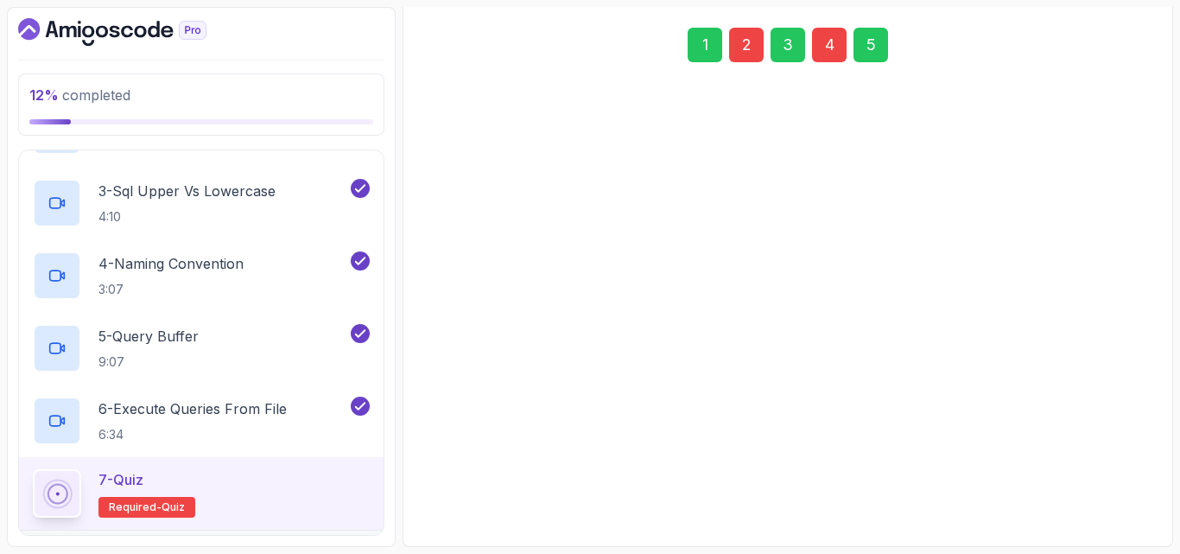
scroll to position [245, 0]
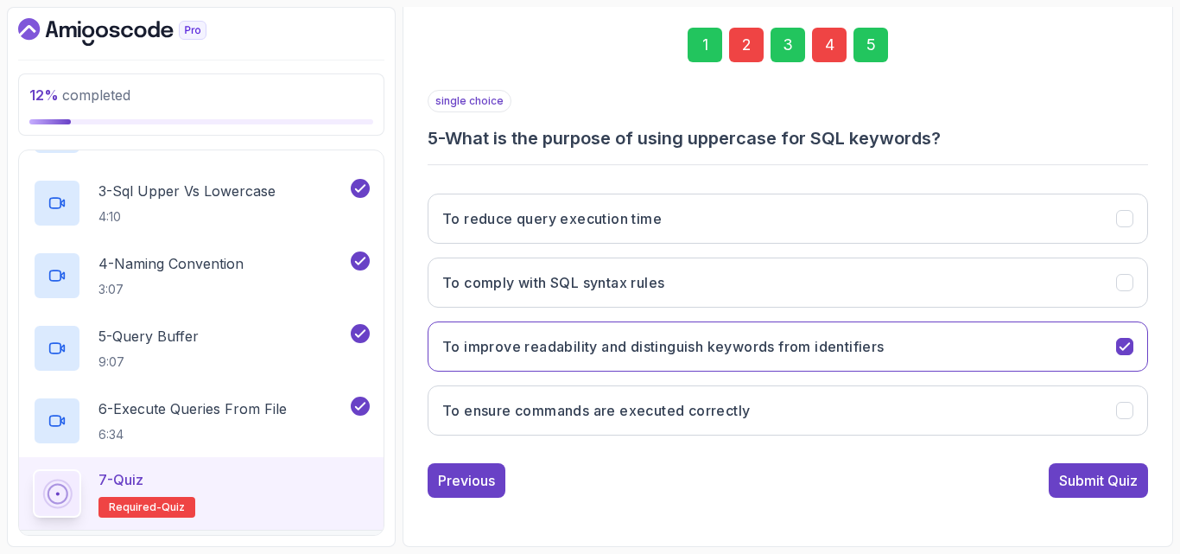
click at [803, 474] on button "Submit Quiz" at bounding box center [1098, 480] width 99 height 35
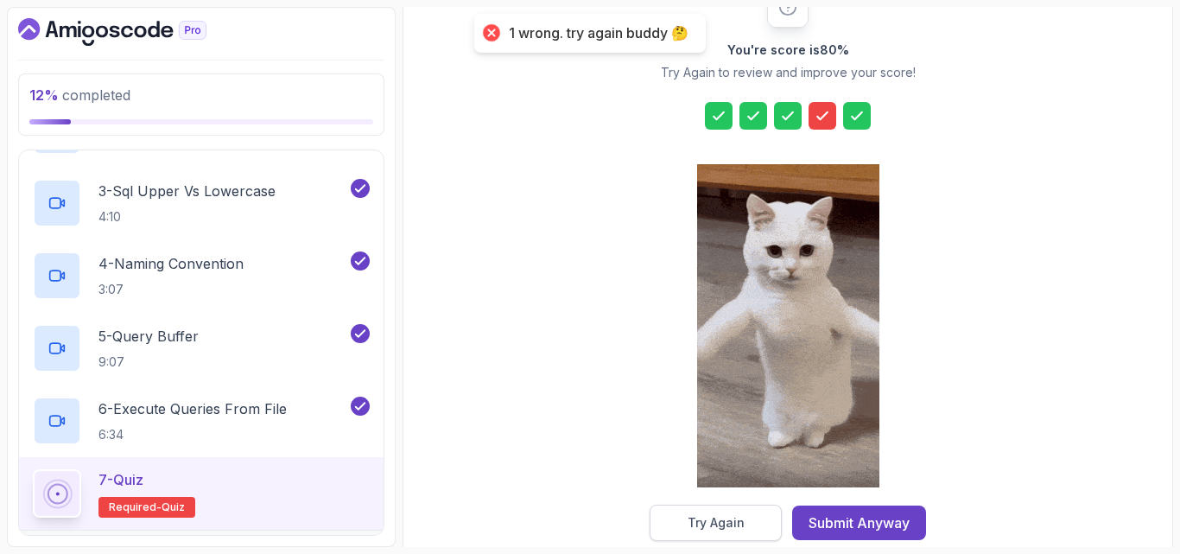
click at [727, 512] on button "Try Again" at bounding box center [716, 522] width 132 height 36
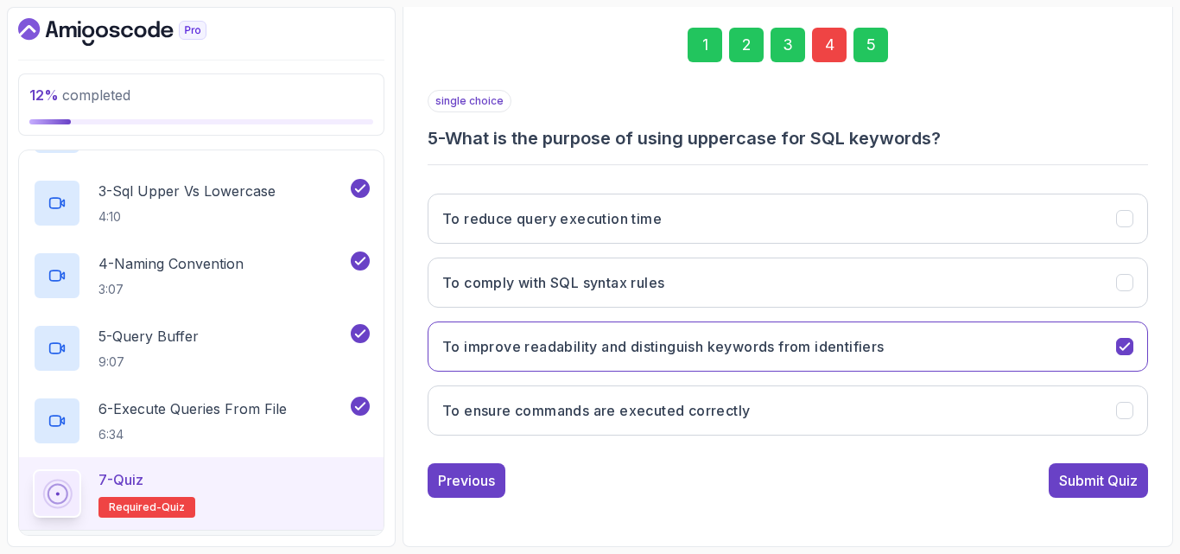
click at [509, 470] on div "Previous Submit Quiz" at bounding box center [788, 480] width 720 height 35
click at [492, 476] on div "Previous" at bounding box center [466, 480] width 57 height 21
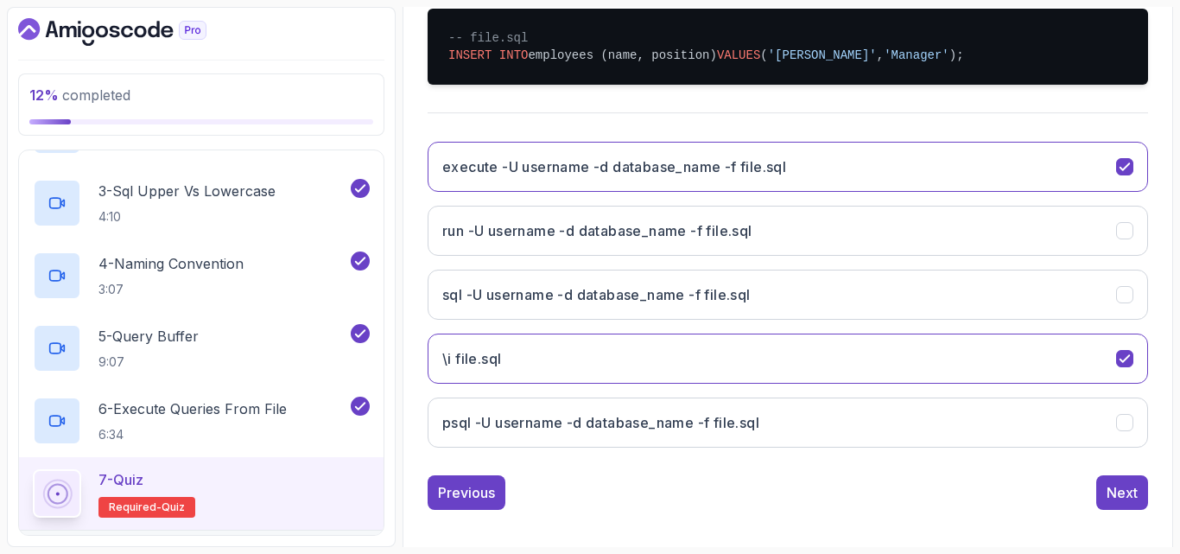
scroll to position [427, 0]
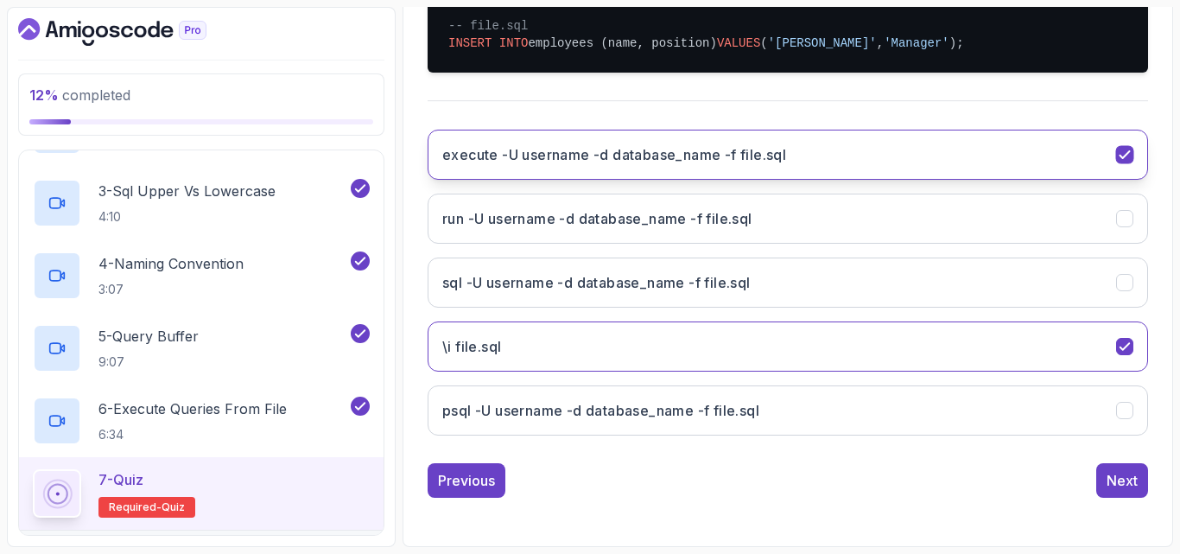
click at [803, 157] on icon "execute -U username -d database_name -f file.sql" at bounding box center [1125, 155] width 16 height 16
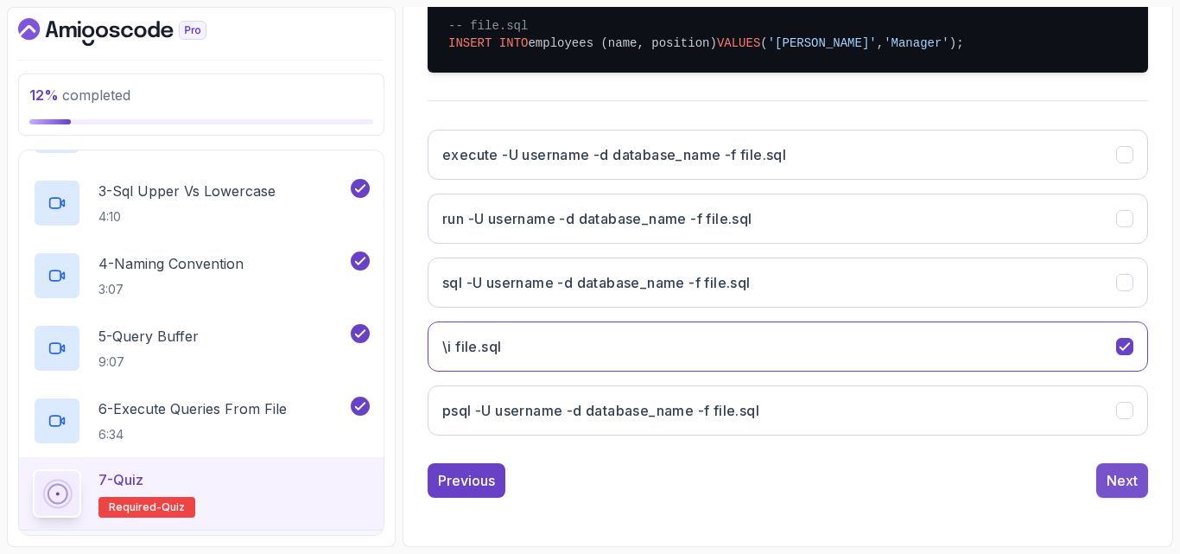
click at [803, 471] on div "Next" at bounding box center [1122, 480] width 31 height 21
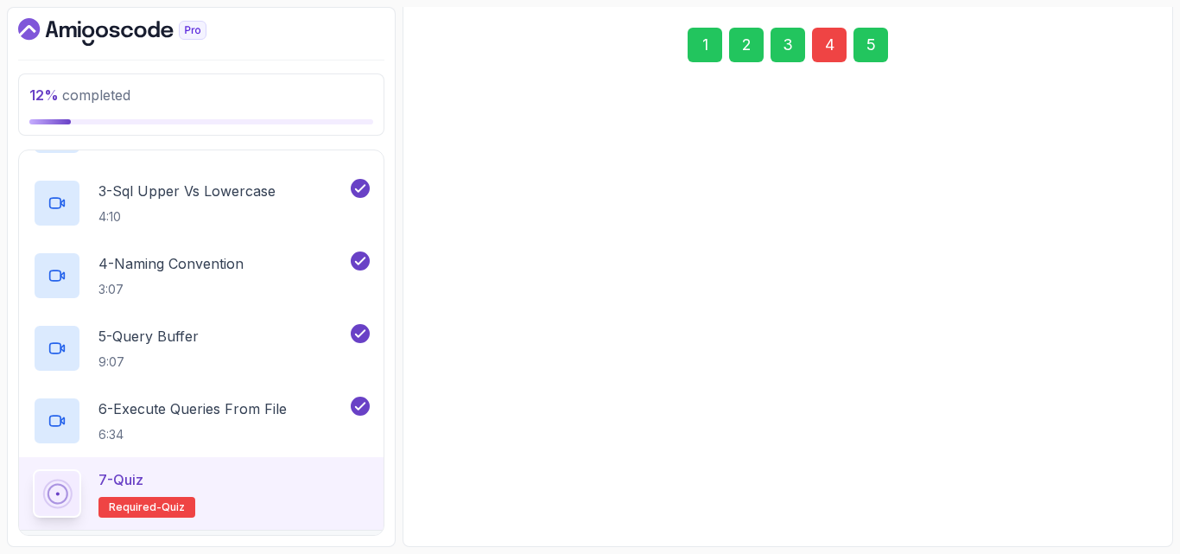
scroll to position [245, 0]
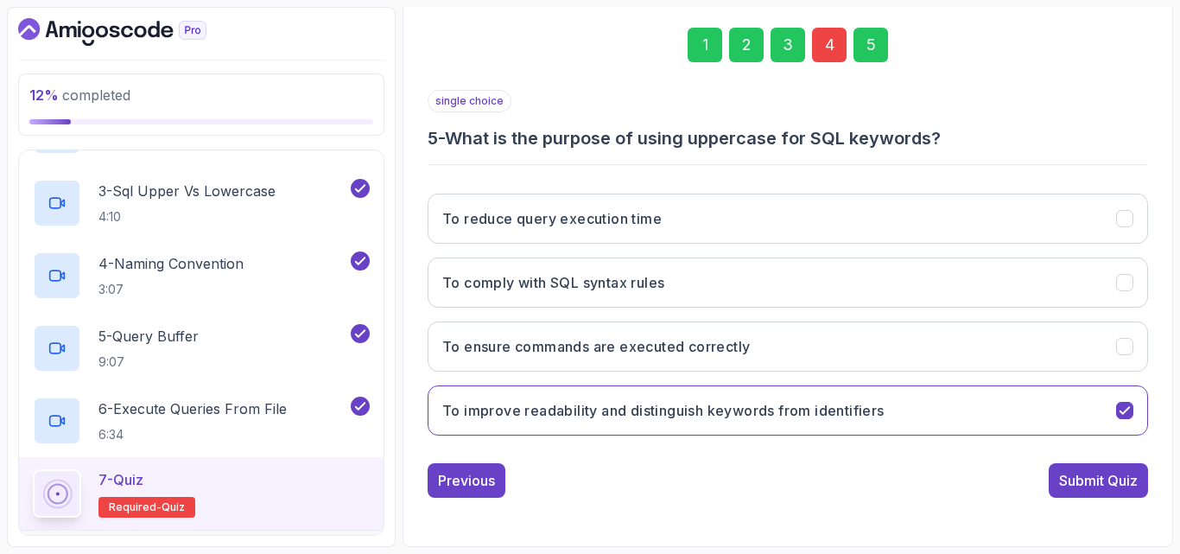
click at [803, 471] on div "Submit Quiz" at bounding box center [1098, 480] width 79 height 21
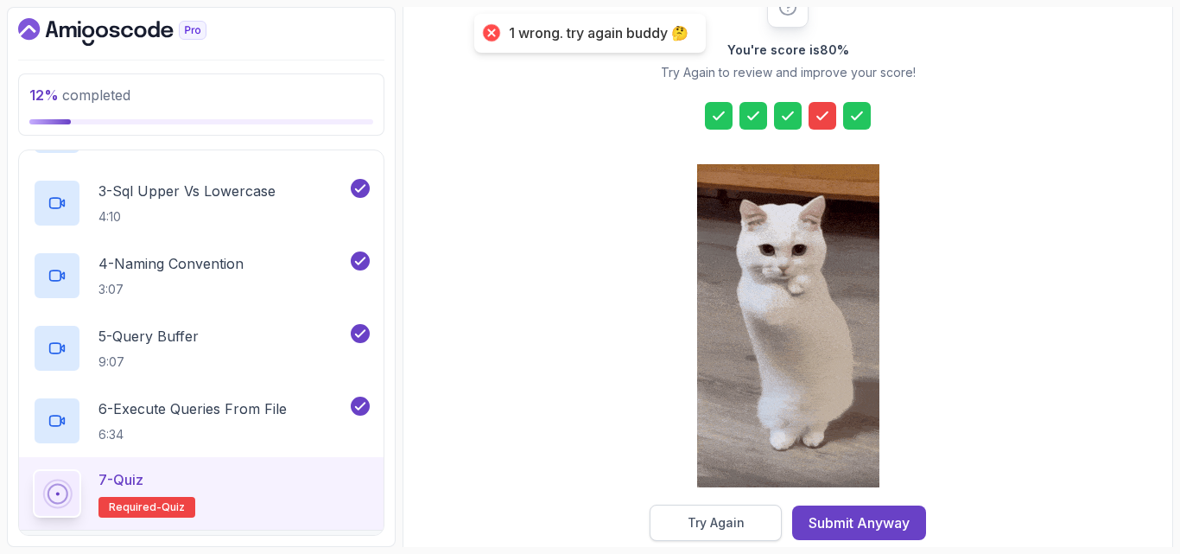
click at [701, 524] on div "Try Again" at bounding box center [716, 522] width 57 height 17
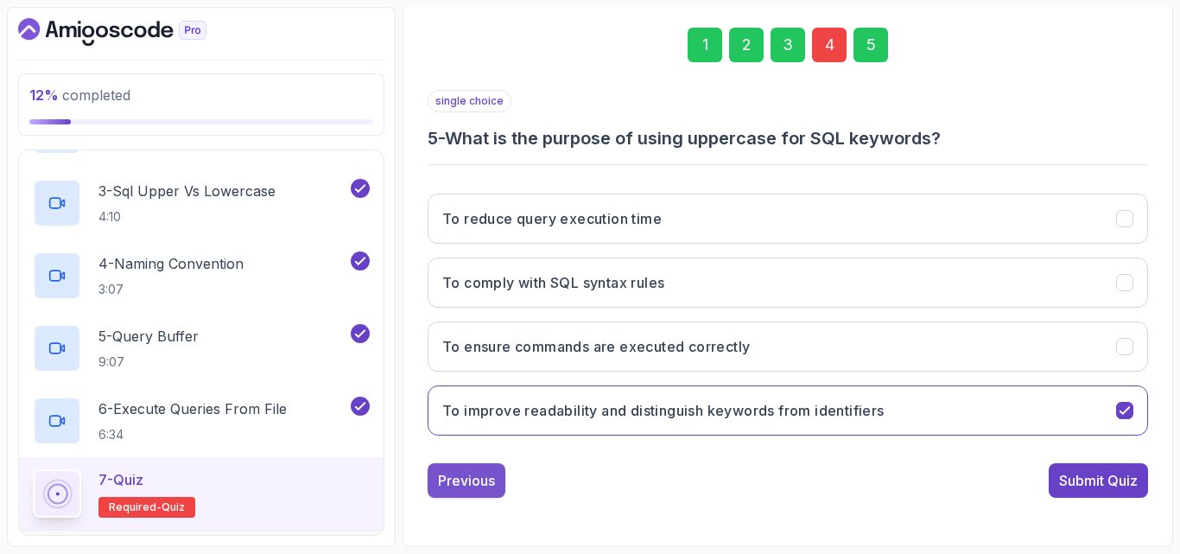
click at [471, 484] on div "Previous" at bounding box center [466, 480] width 57 height 21
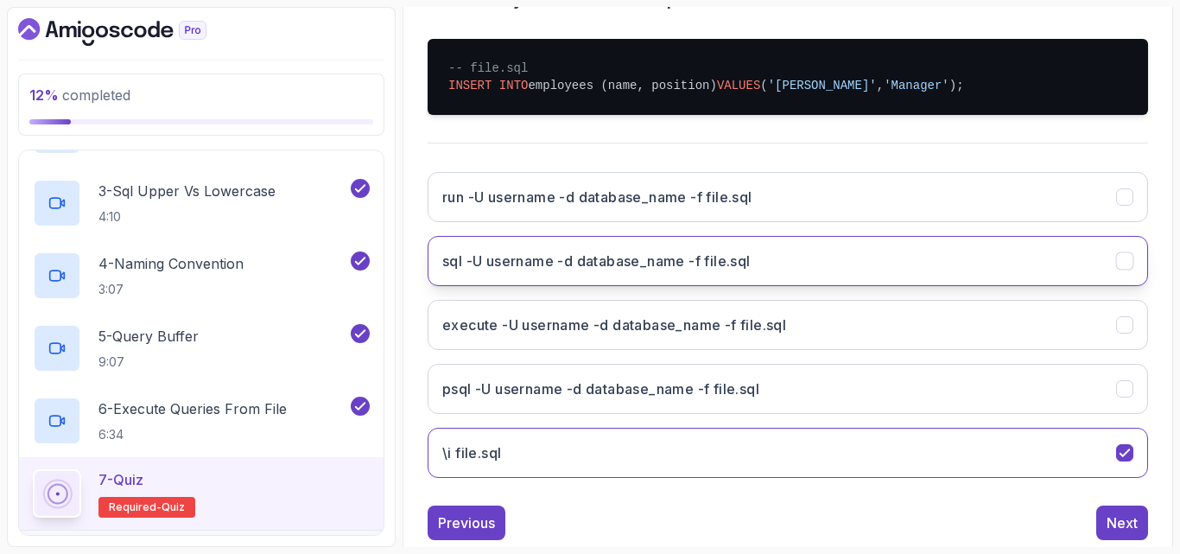
scroll to position [427, 0]
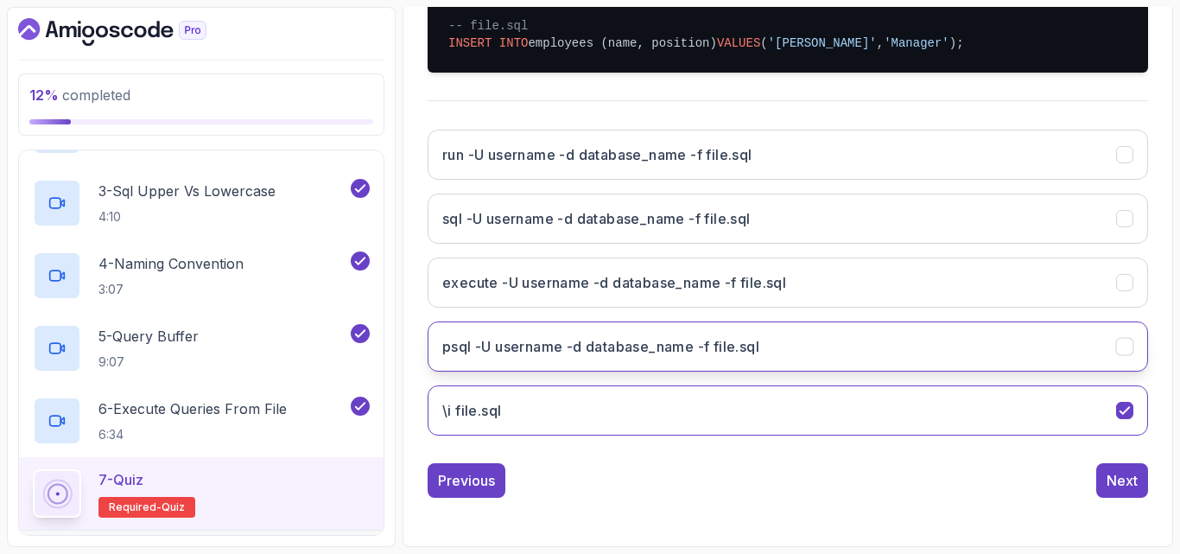
click at [803, 346] on button "psql -U username -d database_name -f file.sql" at bounding box center [788, 346] width 720 height 50
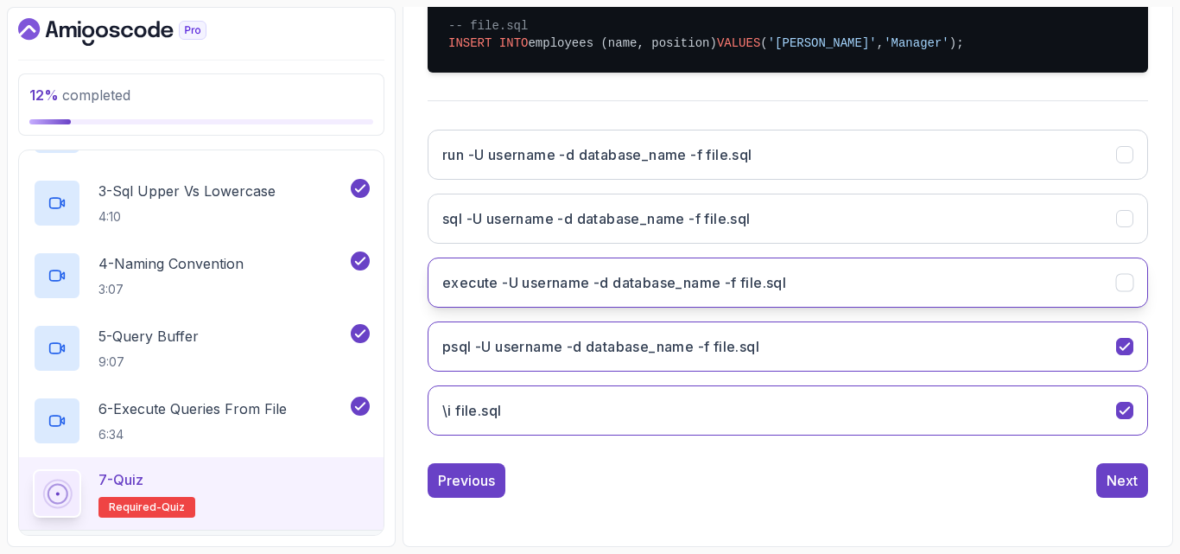
click at [803, 292] on button "execute -U username -d database_name -f file.sql" at bounding box center [788, 282] width 720 height 50
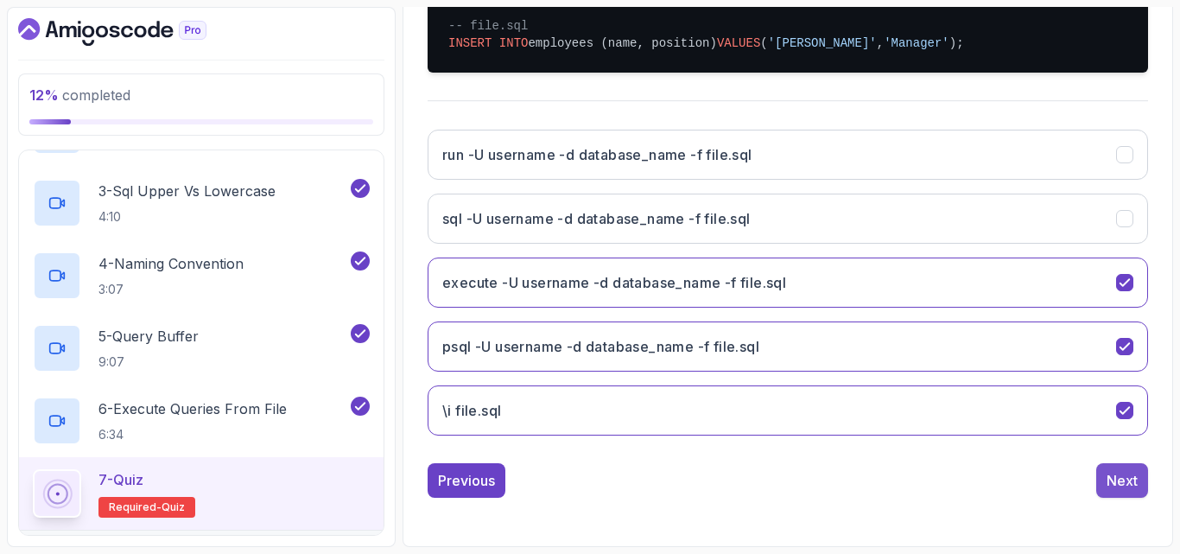
click at [803, 489] on div "Next" at bounding box center [1122, 480] width 31 height 21
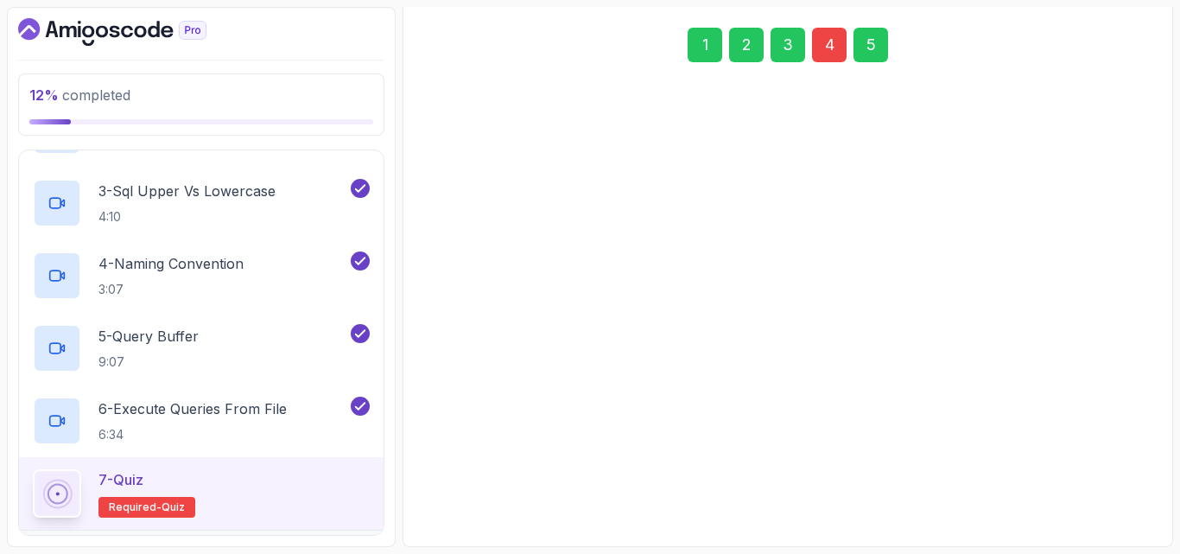
scroll to position [245, 0]
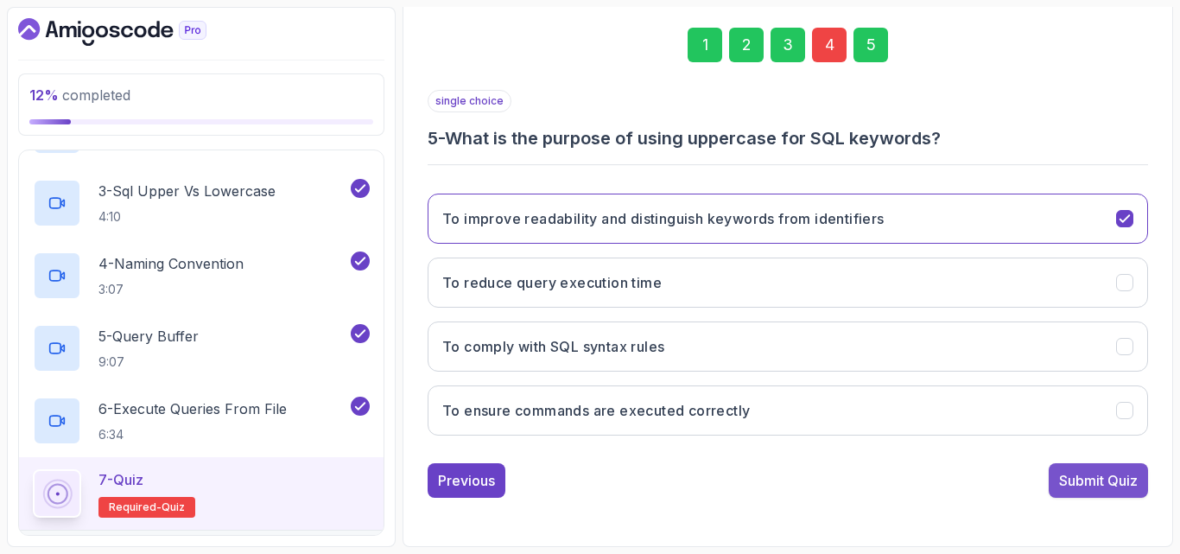
click at [803, 468] on button "Submit Quiz" at bounding box center [1098, 480] width 99 height 35
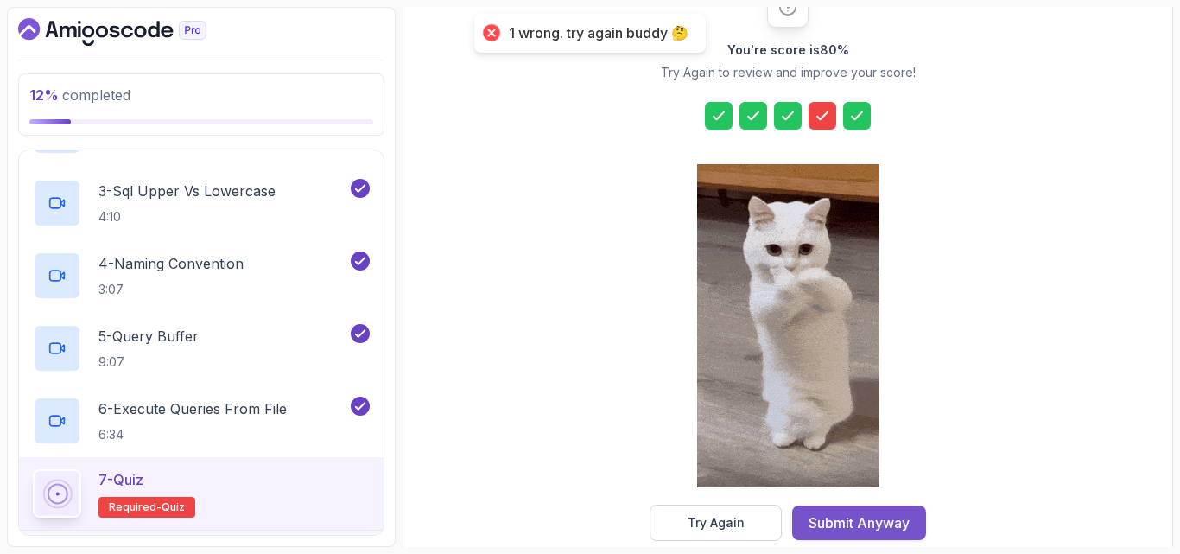
click at [803, 530] on div "Submit Anyway" at bounding box center [859, 522] width 101 height 21
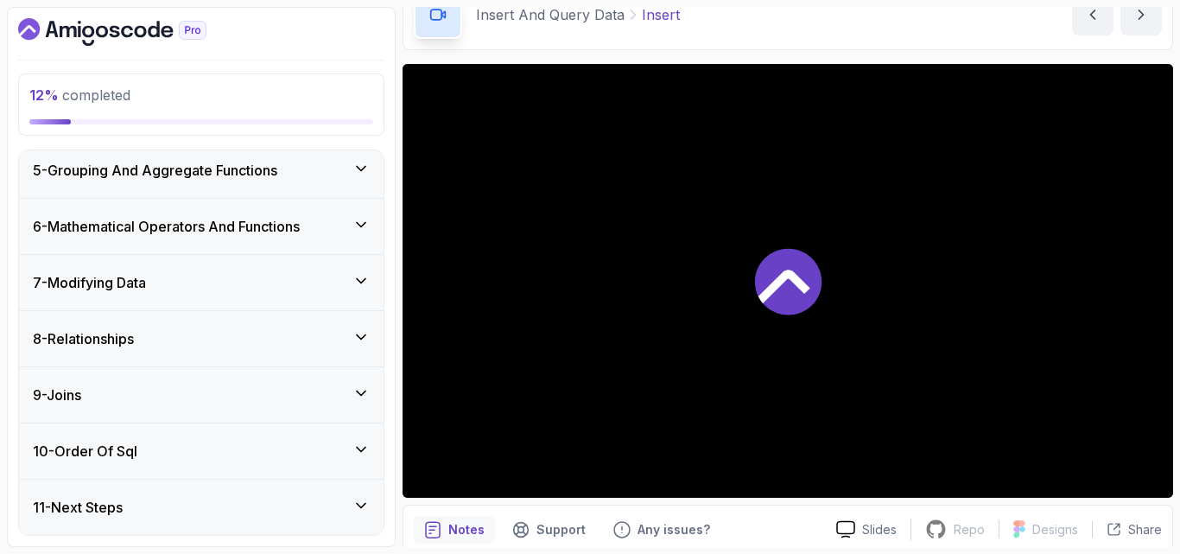
scroll to position [97, 0]
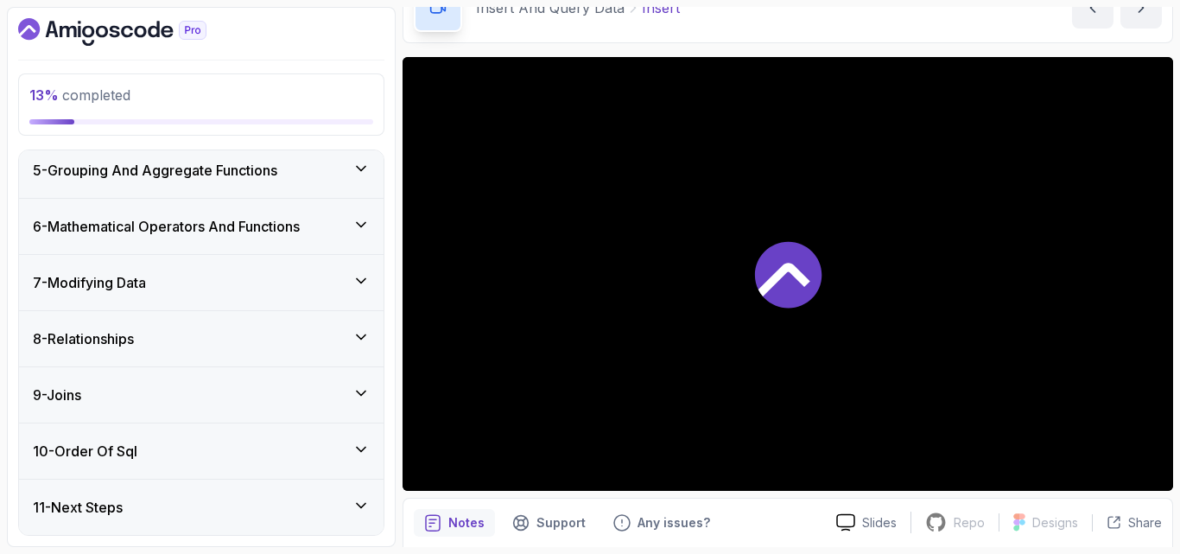
click at [716, 272] on div at bounding box center [788, 274] width 771 height 434
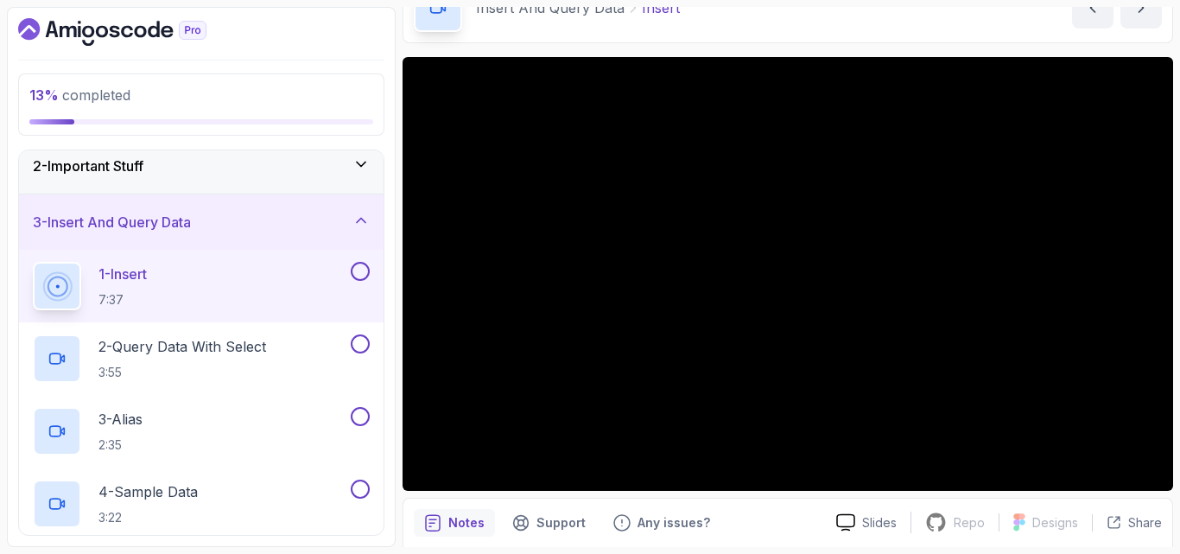
scroll to position [0, 0]
